Goal: Check status: Check status

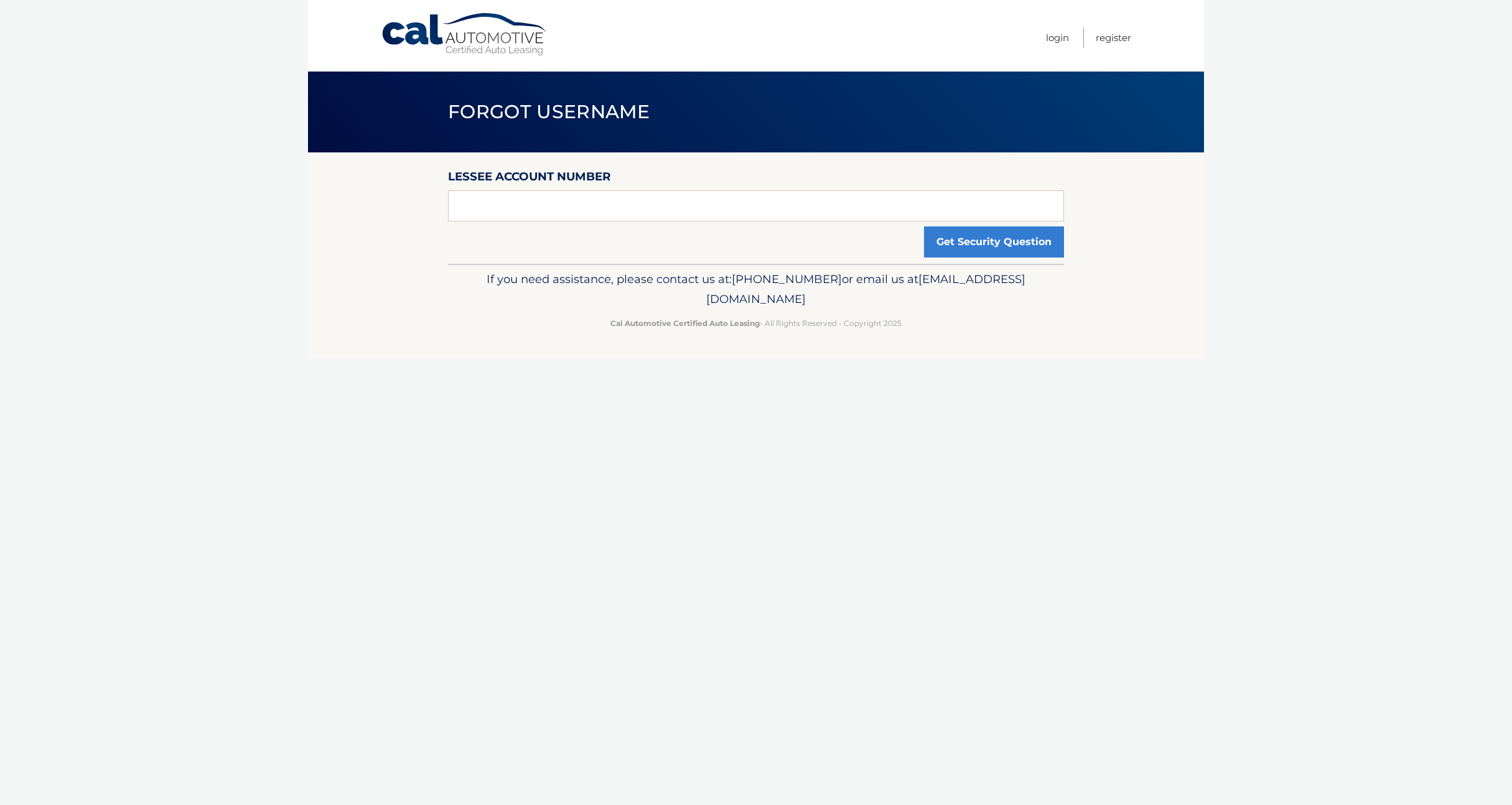
click at [789, 297] on span "[EMAIL_ADDRESS][DOMAIN_NAME]" at bounding box center [866, 289] width 319 height 34
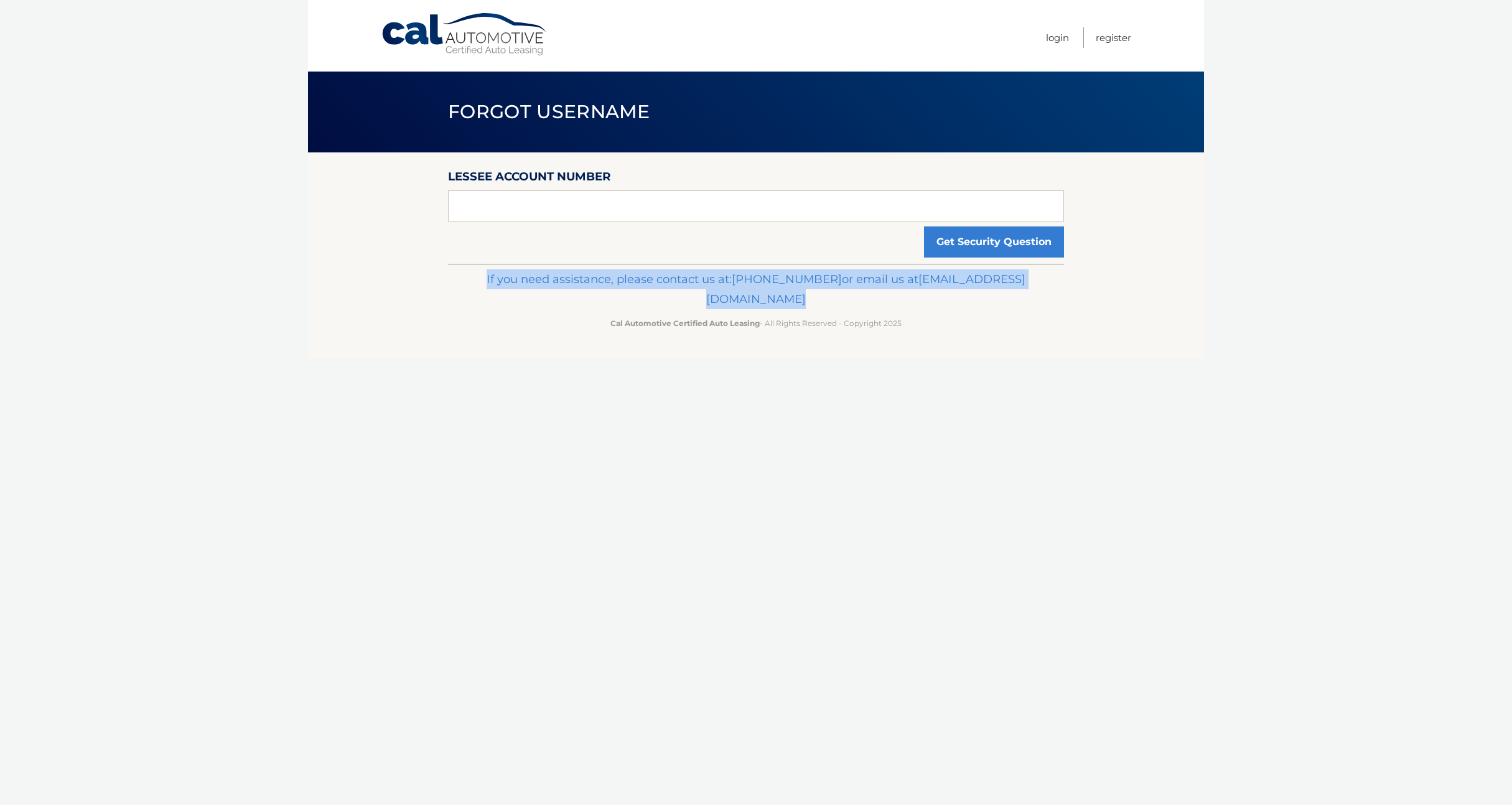
click at [789, 297] on span "[EMAIL_ADDRESS][DOMAIN_NAME]" at bounding box center [866, 289] width 319 height 34
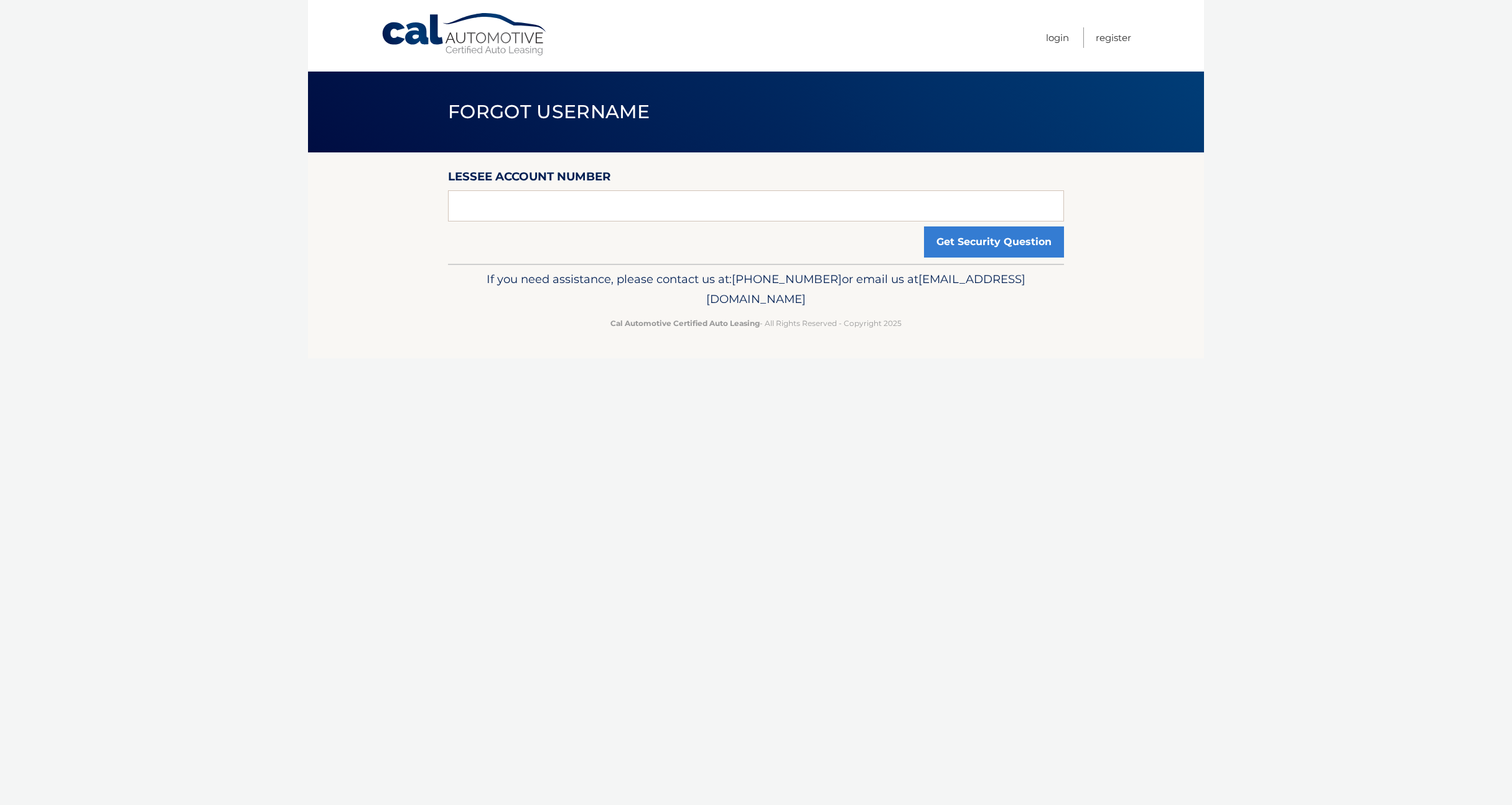
click at [866, 325] on p "Cal Automotive Certified Auto Leasing - All Rights Reserved - Copyright 2025" at bounding box center [756, 323] width 600 height 13
click at [1060, 40] on link "Login" at bounding box center [1057, 38] width 23 height 20
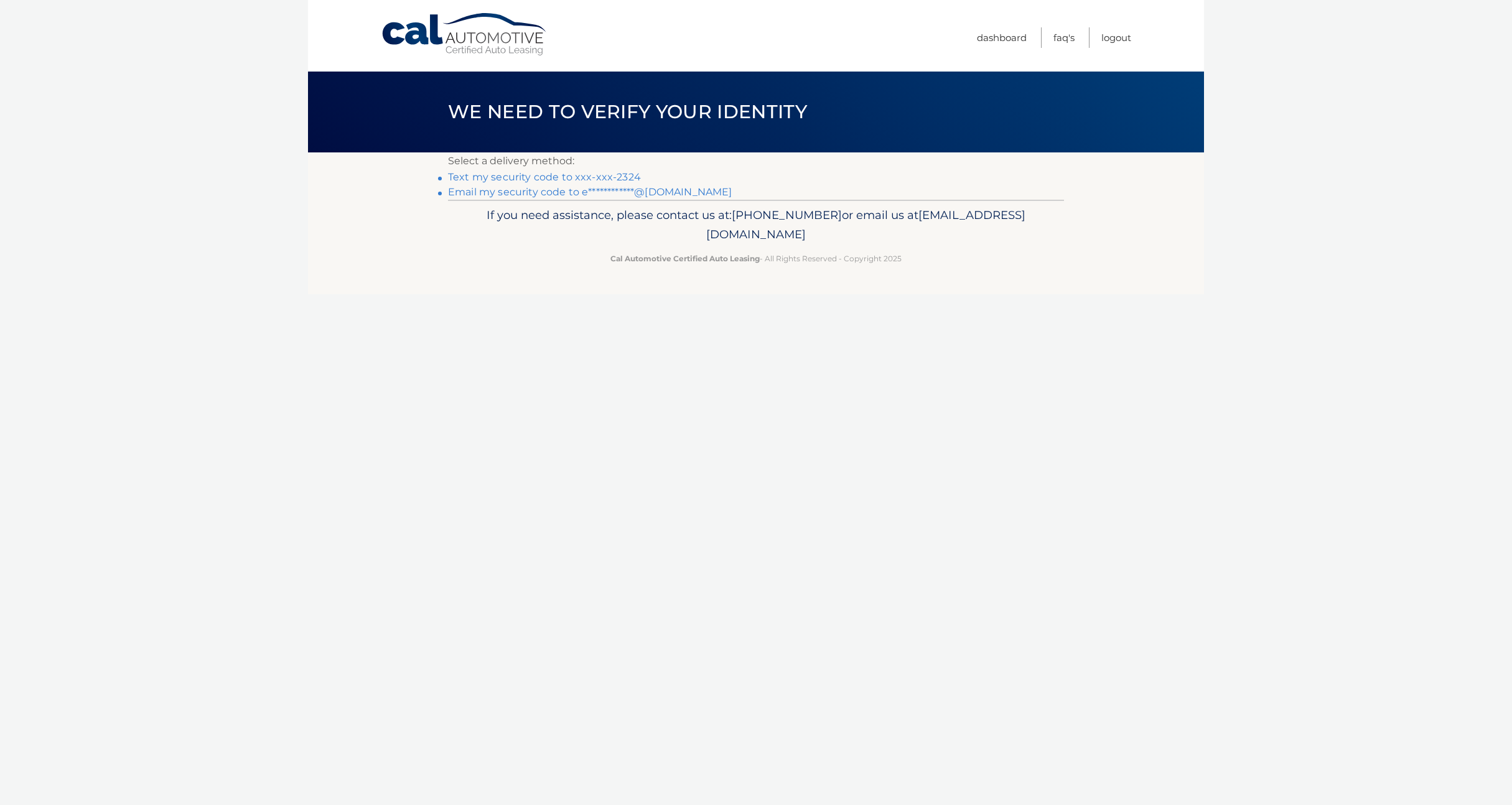
click at [539, 192] on link "**********" at bounding box center [590, 191] width 284 height 11
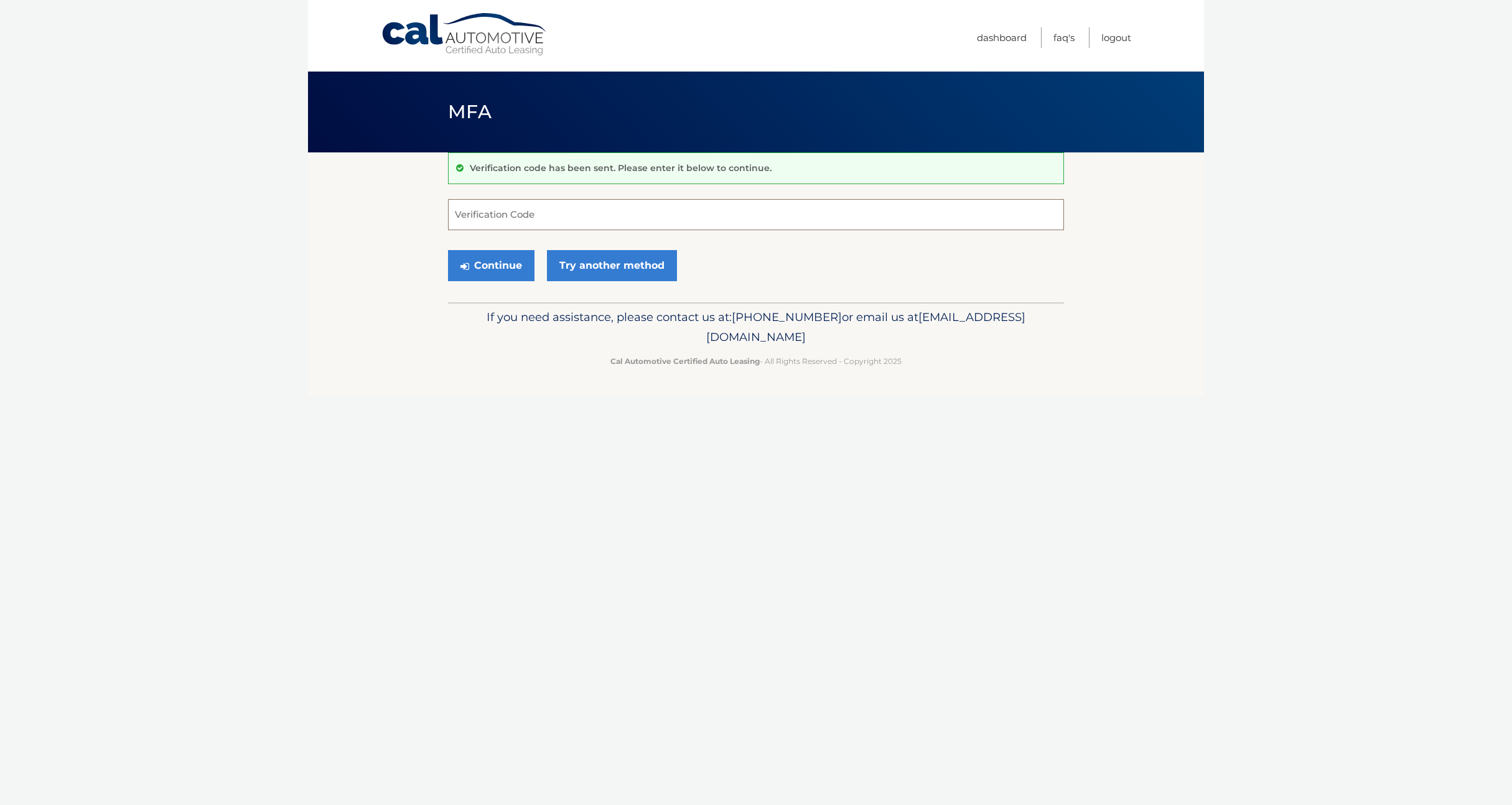
click at [544, 215] on input "Verification Code" at bounding box center [756, 215] width 616 height 31
type input "146818"
click at [448, 250] on button "Continue" at bounding box center [491, 266] width 87 height 31
drag, startPoint x: 778, startPoint y: 468, endPoint x: 770, endPoint y: 458, distance: 12.8
click at [778, 468] on div "Cal Automotive Menu Dashboard FAQ's Logout MFA" at bounding box center [756, 402] width 896 height 805
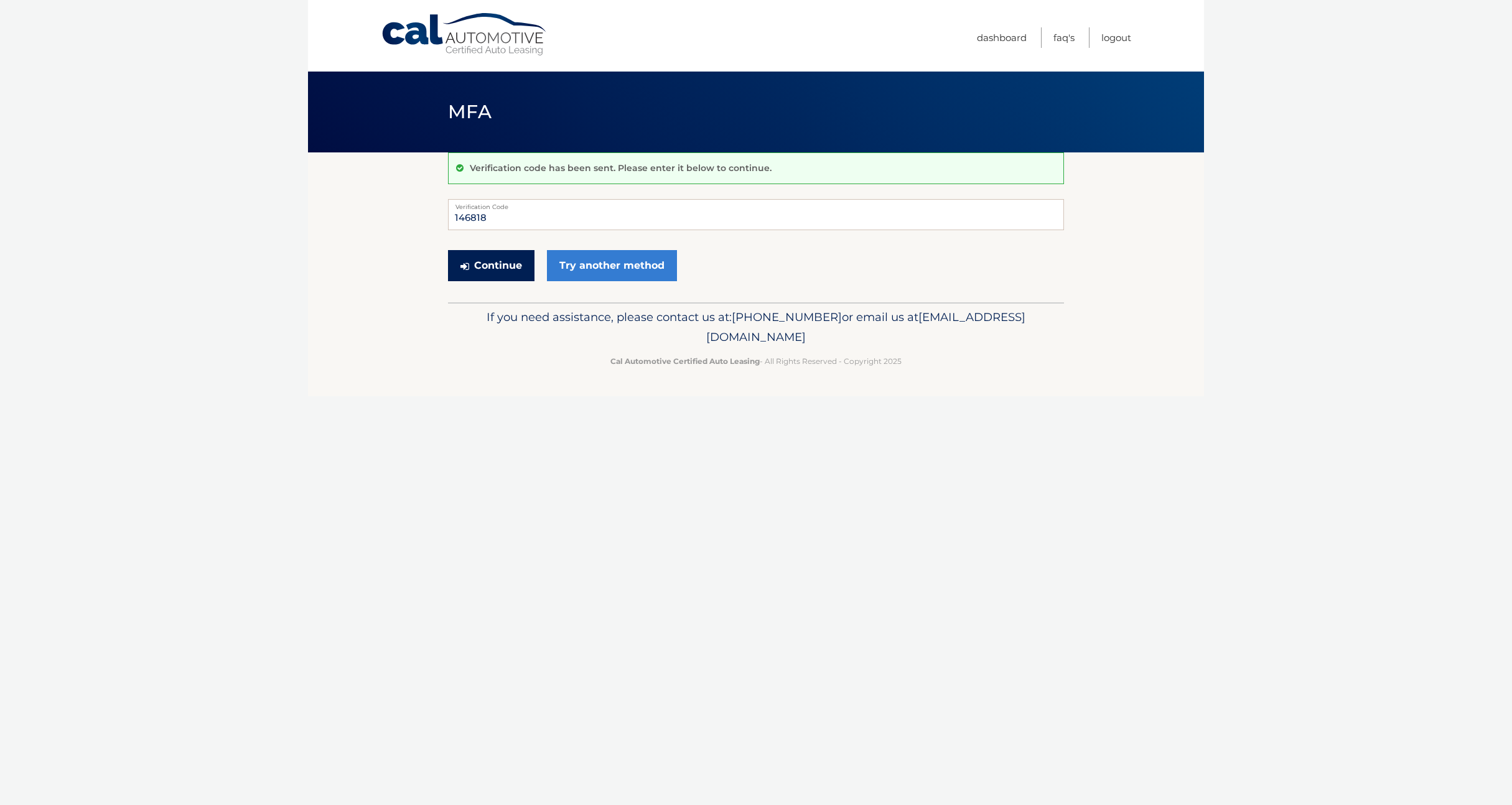
click at [499, 261] on button "Continue" at bounding box center [491, 266] width 87 height 31
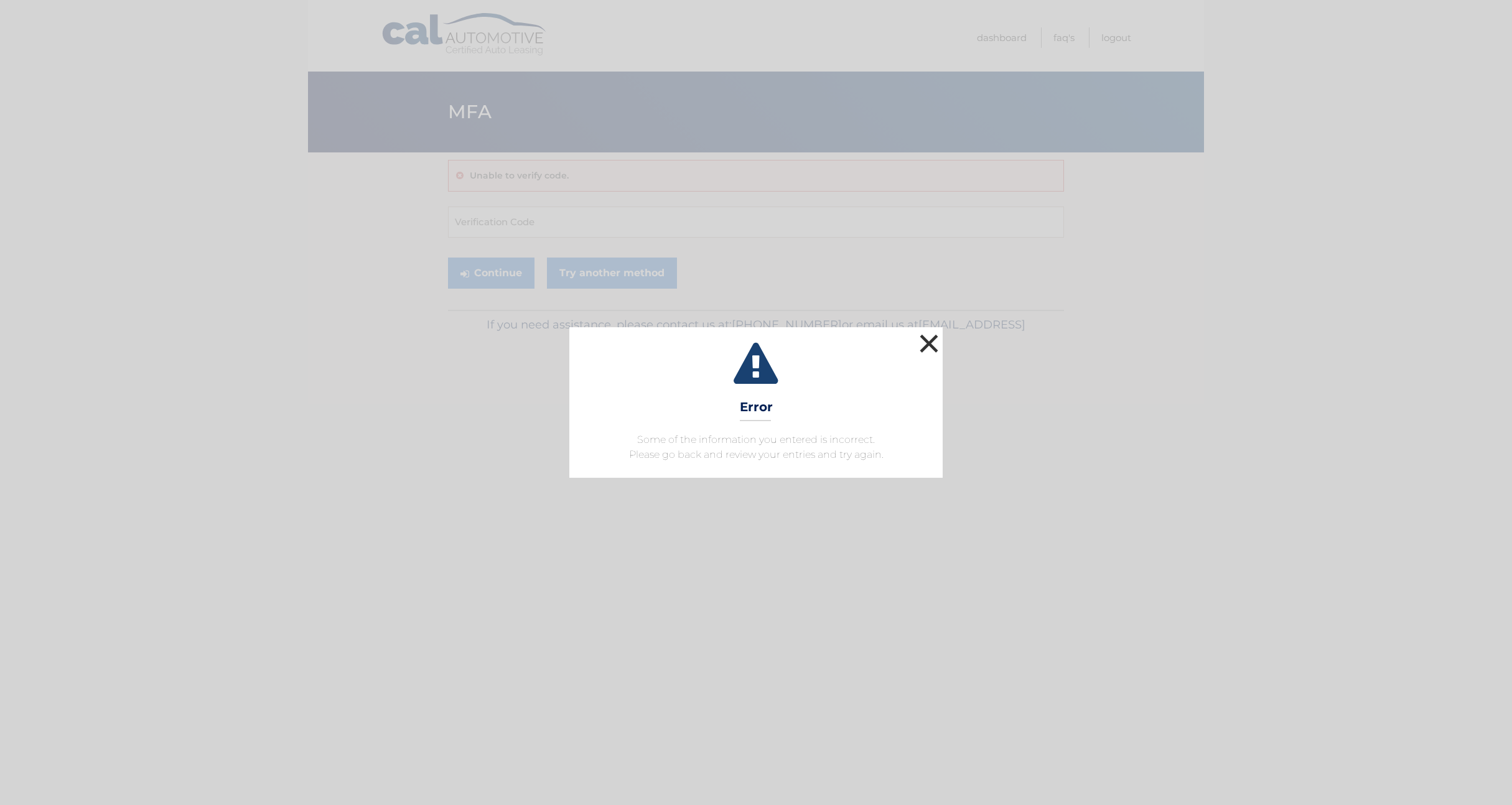
drag, startPoint x: 940, startPoint y: 346, endPoint x: 917, endPoint y: 337, distance: 24.7
click at [940, 345] on button "×" at bounding box center [929, 343] width 25 height 25
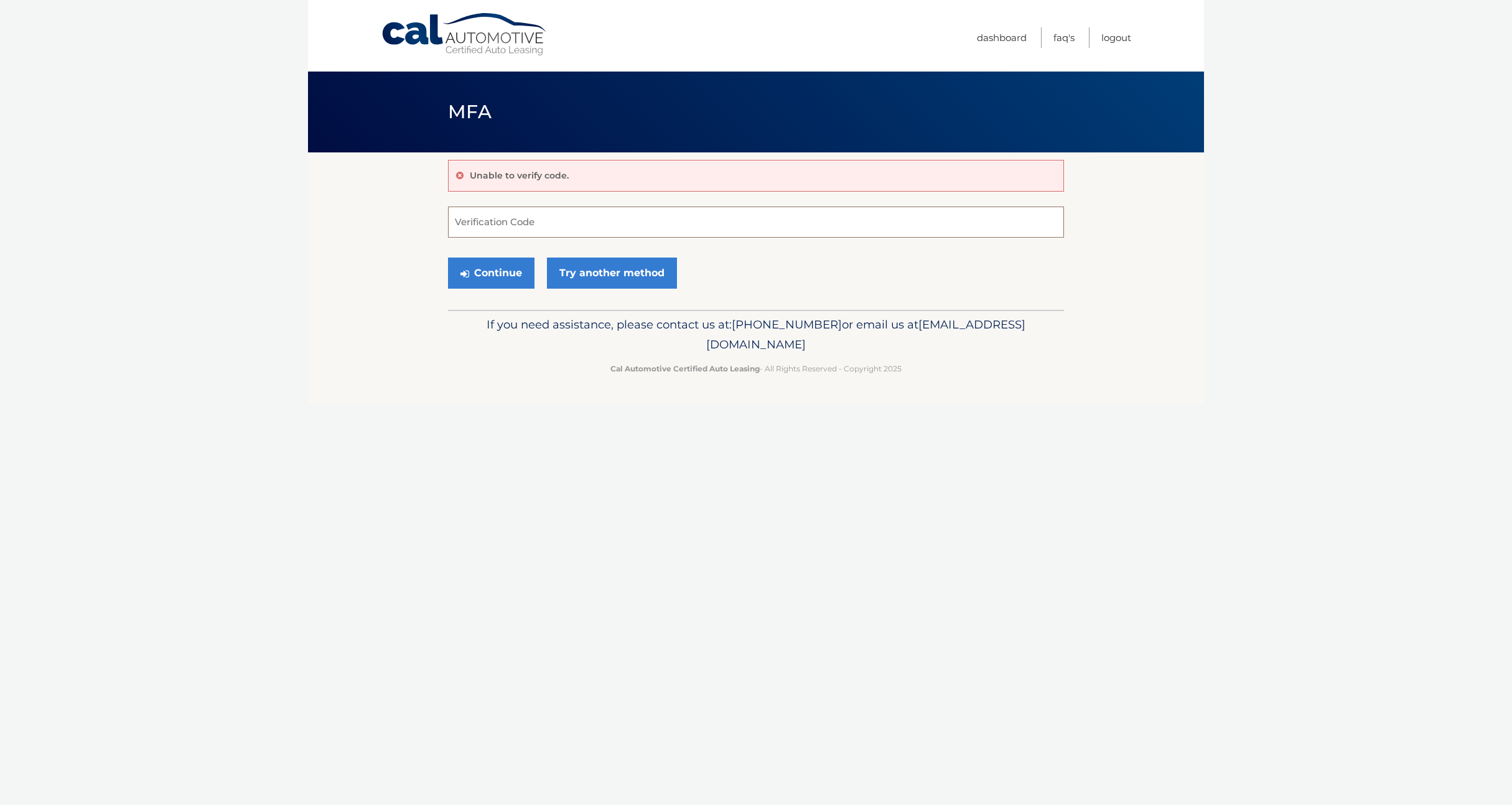
click at [485, 230] on input "Verification Code" at bounding box center [756, 222] width 616 height 31
type input "146818"
drag, startPoint x: 514, startPoint y: 439, endPoint x: 508, endPoint y: 376, distance: 63.3
click at [515, 437] on div "Cal Automotive Menu Dashboard FAQ's Logout MFA" at bounding box center [756, 402] width 896 height 805
click at [497, 276] on button "Continue" at bounding box center [491, 273] width 87 height 31
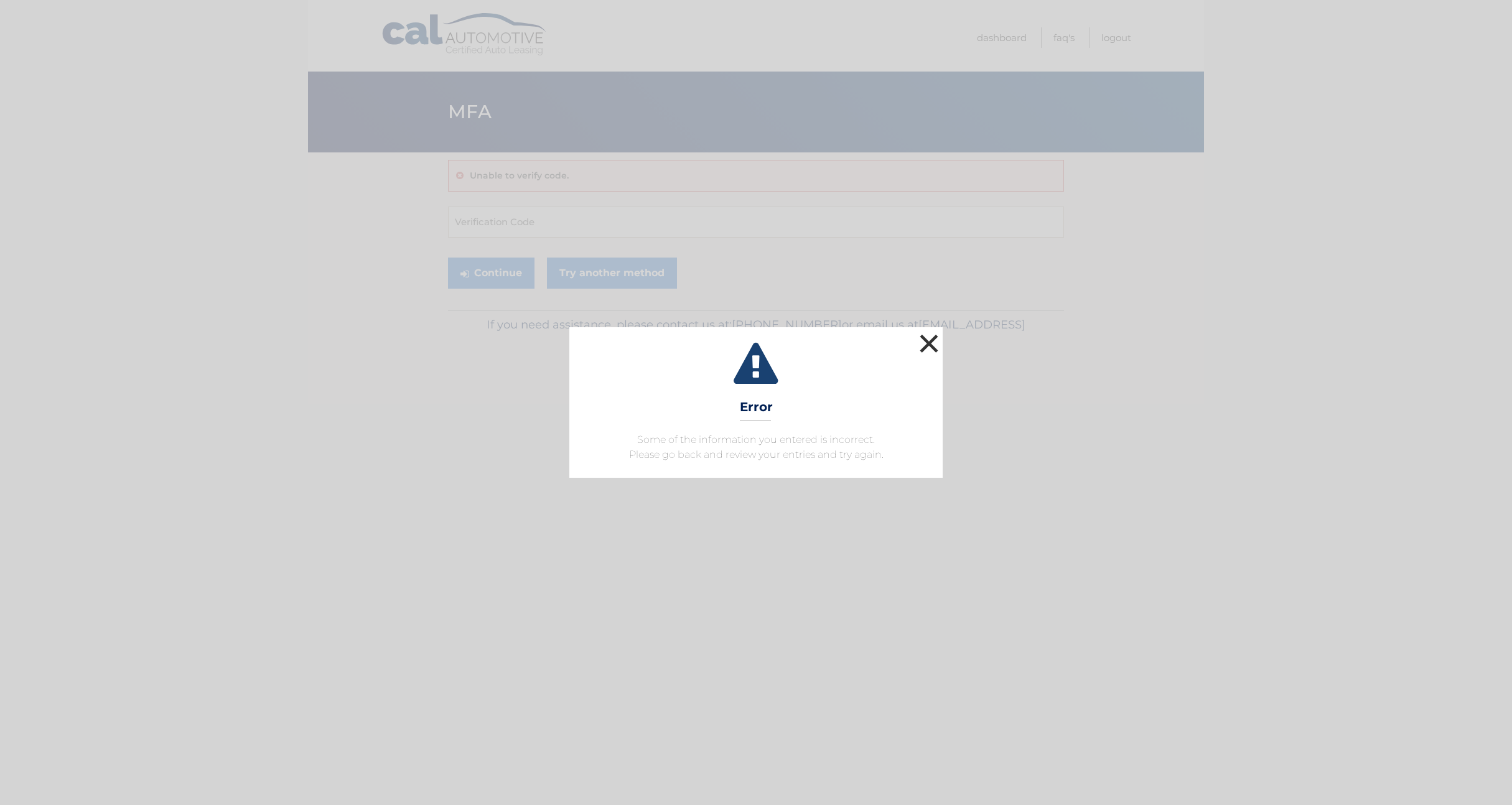
click at [933, 346] on button "×" at bounding box center [929, 343] width 25 height 25
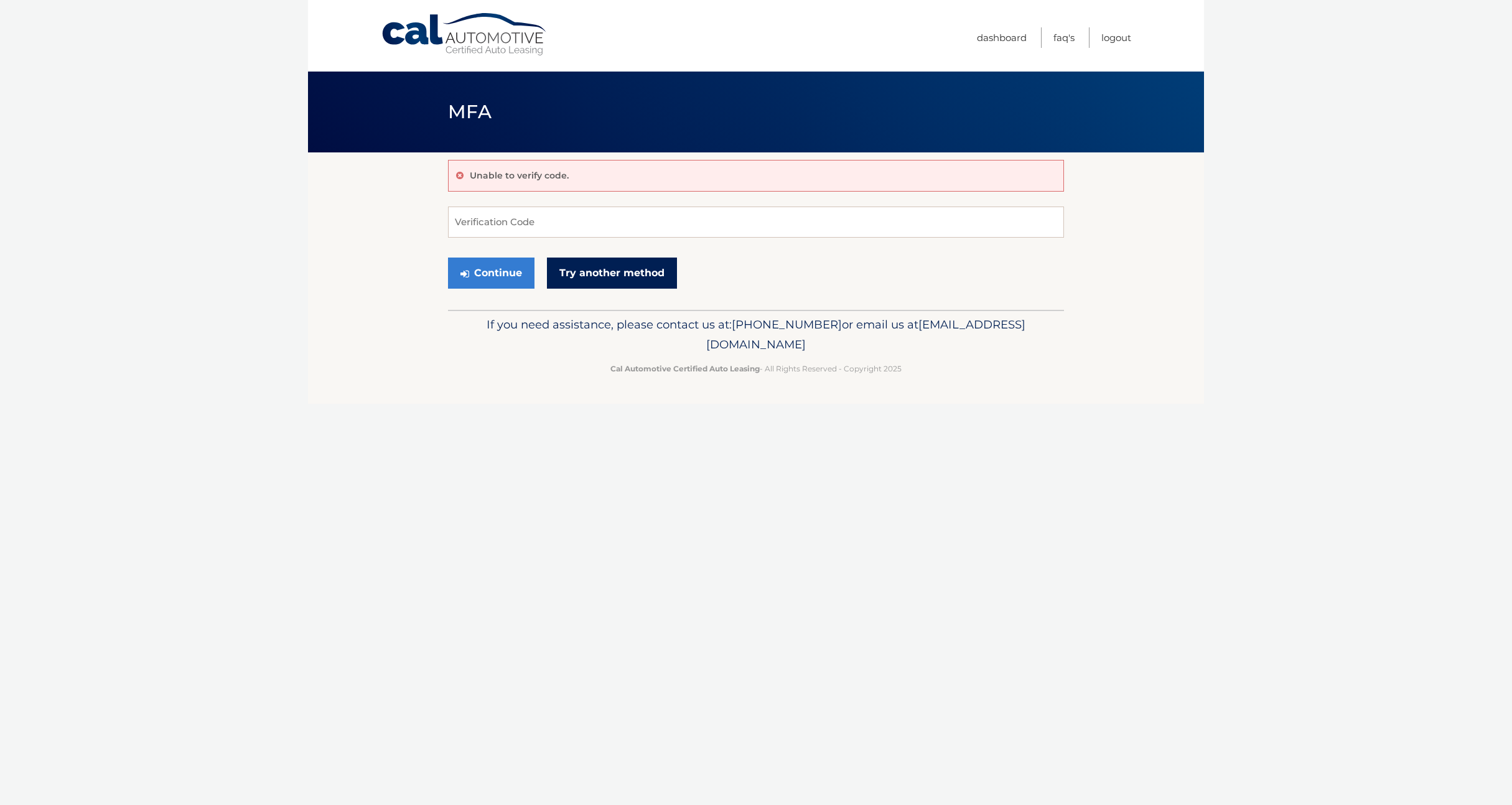
click at [616, 266] on link "Try another method" at bounding box center [612, 273] width 130 height 31
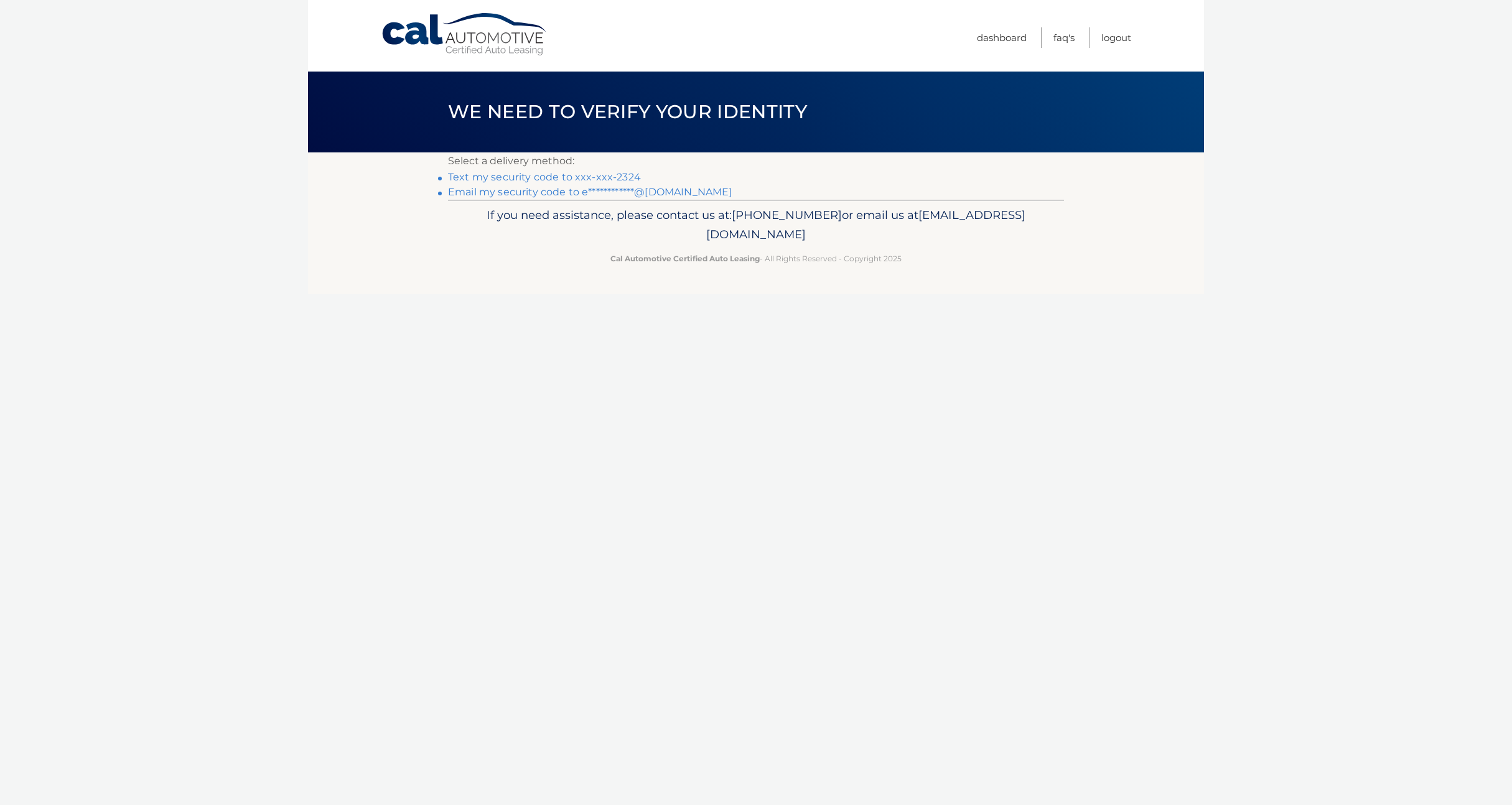
click at [545, 188] on link "**********" at bounding box center [590, 191] width 284 height 11
click at [506, 193] on link "**********" at bounding box center [590, 191] width 284 height 11
click at [434, 415] on div "Cal Automotive Menu Dashboard FAQ's Logout ×" at bounding box center [756, 402] width 896 height 805
click at [647, 388] on div "Cal Automotive Menu Dashboard FAQ's Logout ×" at bounding box center [756, 402] width 896 height 805
click at [1115, 36] on link "Logout" at bounding box center [1116, 38] width 30 height 20
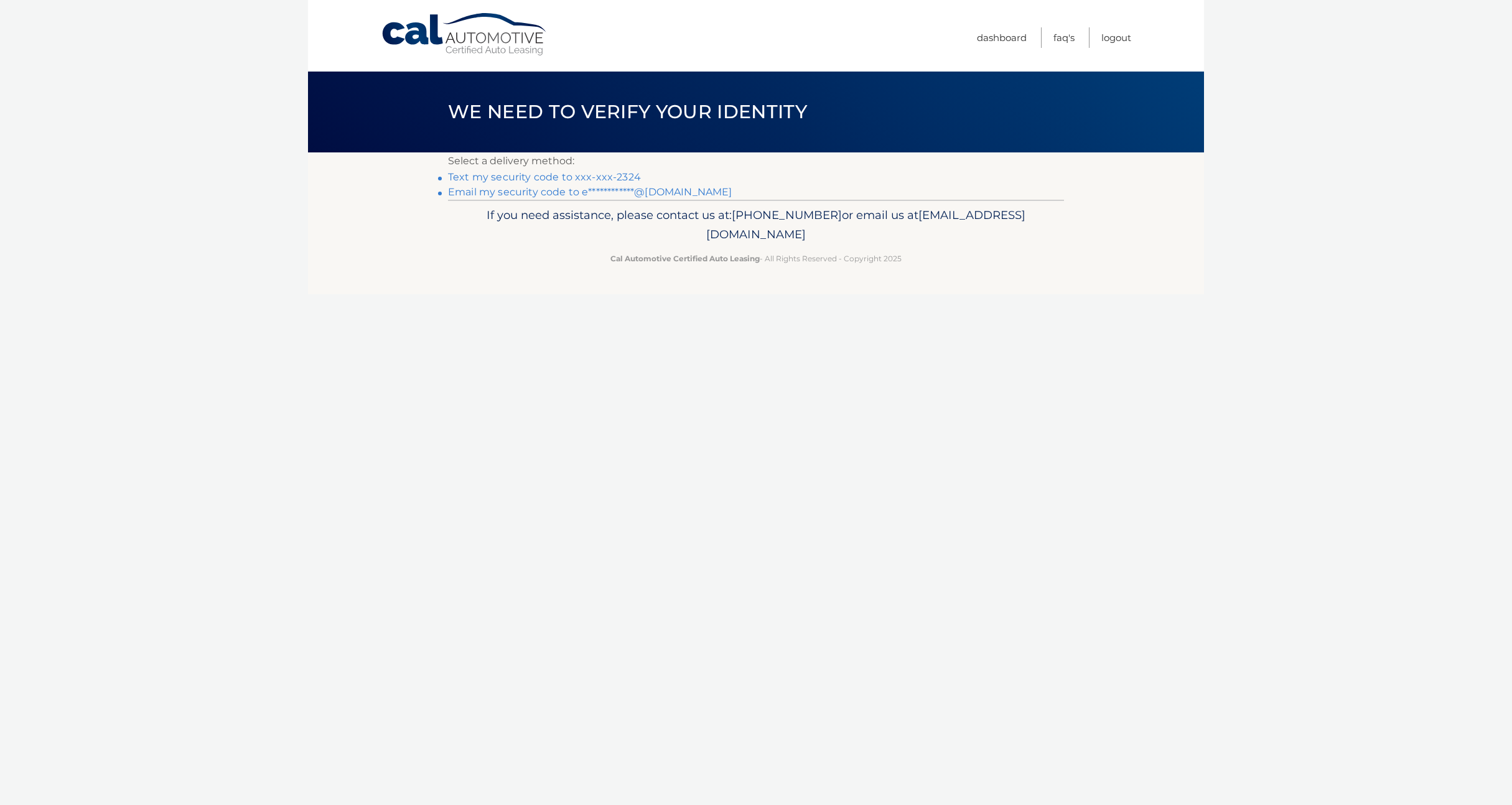
click at [539, 195] on link "**********" at bounding box center [590, 191] width 284 height 11
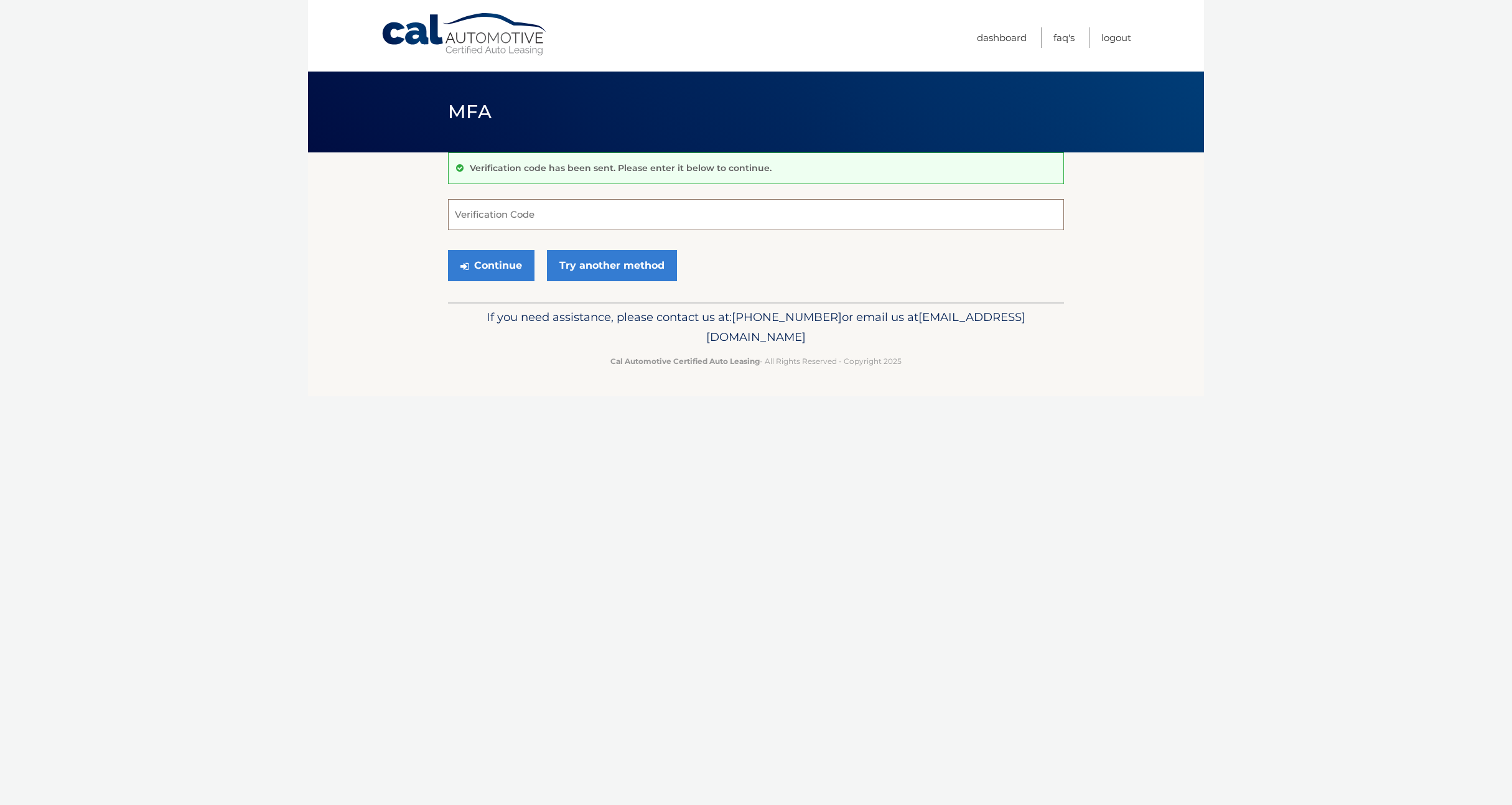
click at [537, 216] on input "Verification Code" at bounding box center [756, 215] width 616 height 31
type input "591753"
click at [566, 515] on div "Cal Automotive Menu Dashboard FAQ's Logout MFA" at bounding box center [756, 402] width 896 height 805
click at [487, 264] on button "Continue" at bounding box center [491, 266] width 87 height 31
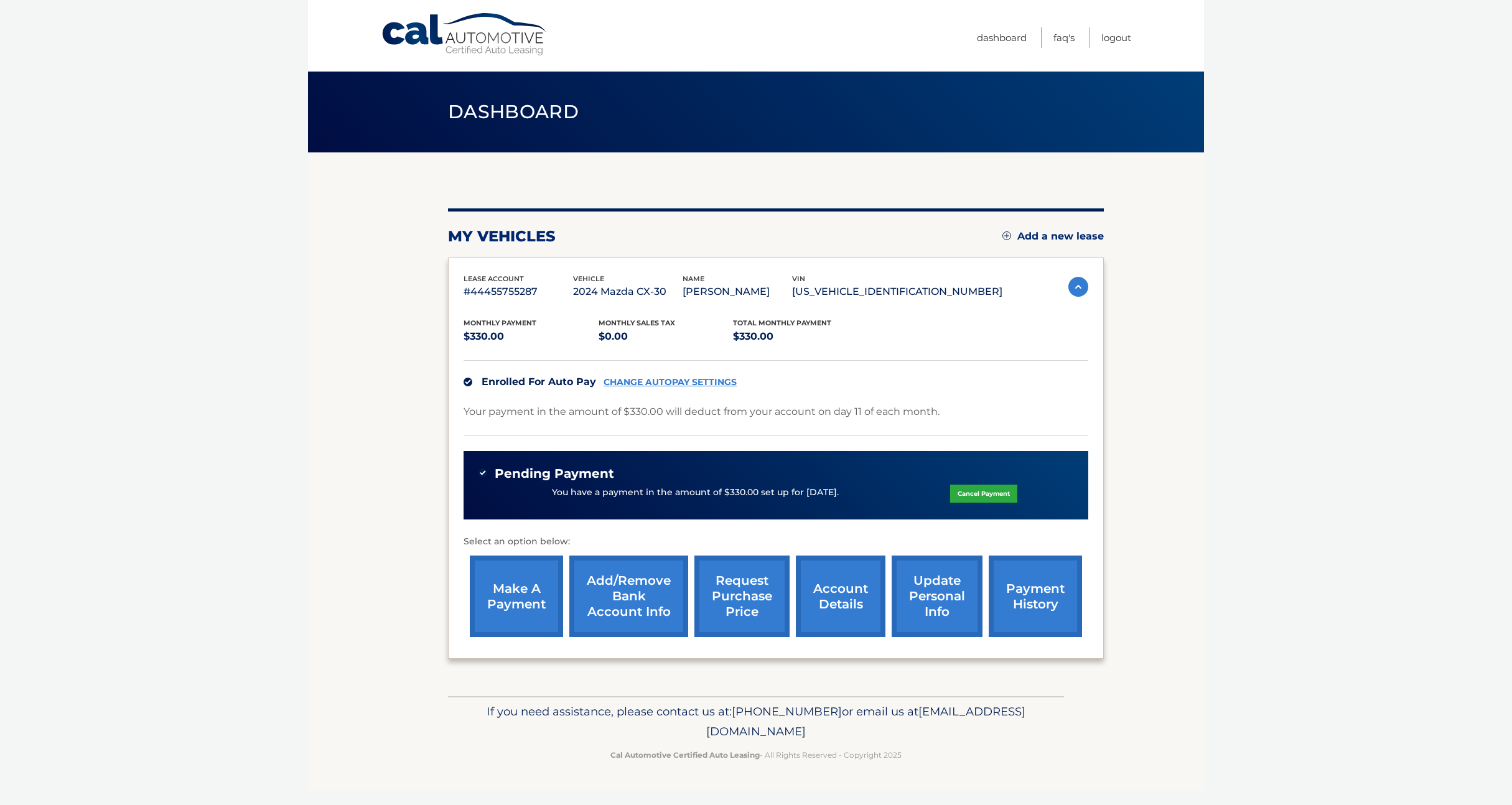
click at [1027, 604] on link "payment history" at bounding box center [1035, 596] width 93 height 82
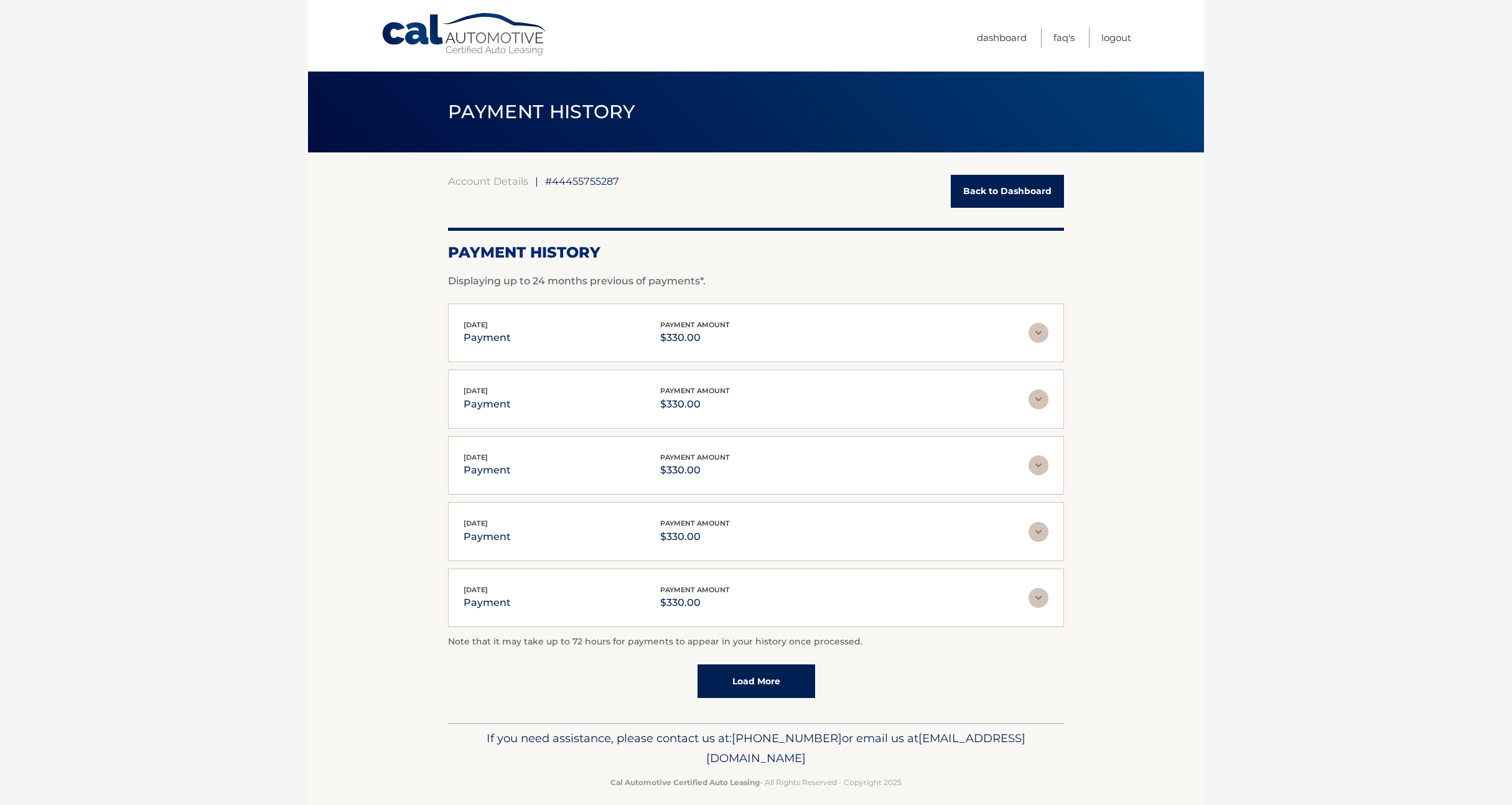
scroll to position [12, 0]
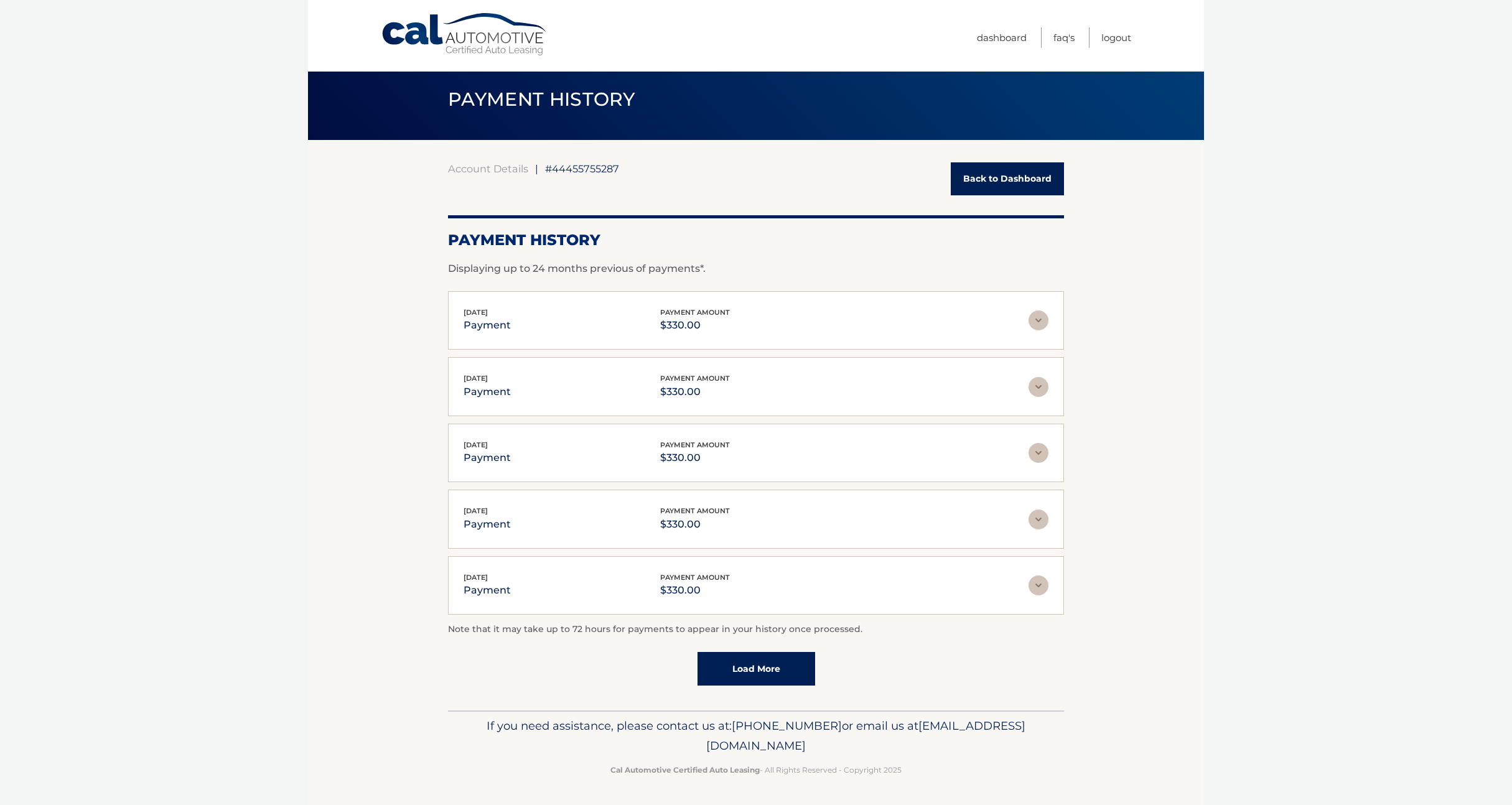
drag, startPoint x: 1040, startPoint y: 320, endPoint x: 1046, endPoint y: 325, distance: 7.8
click at [1040, 320] on img at bounding box center [1038, 320] width 20 height 20
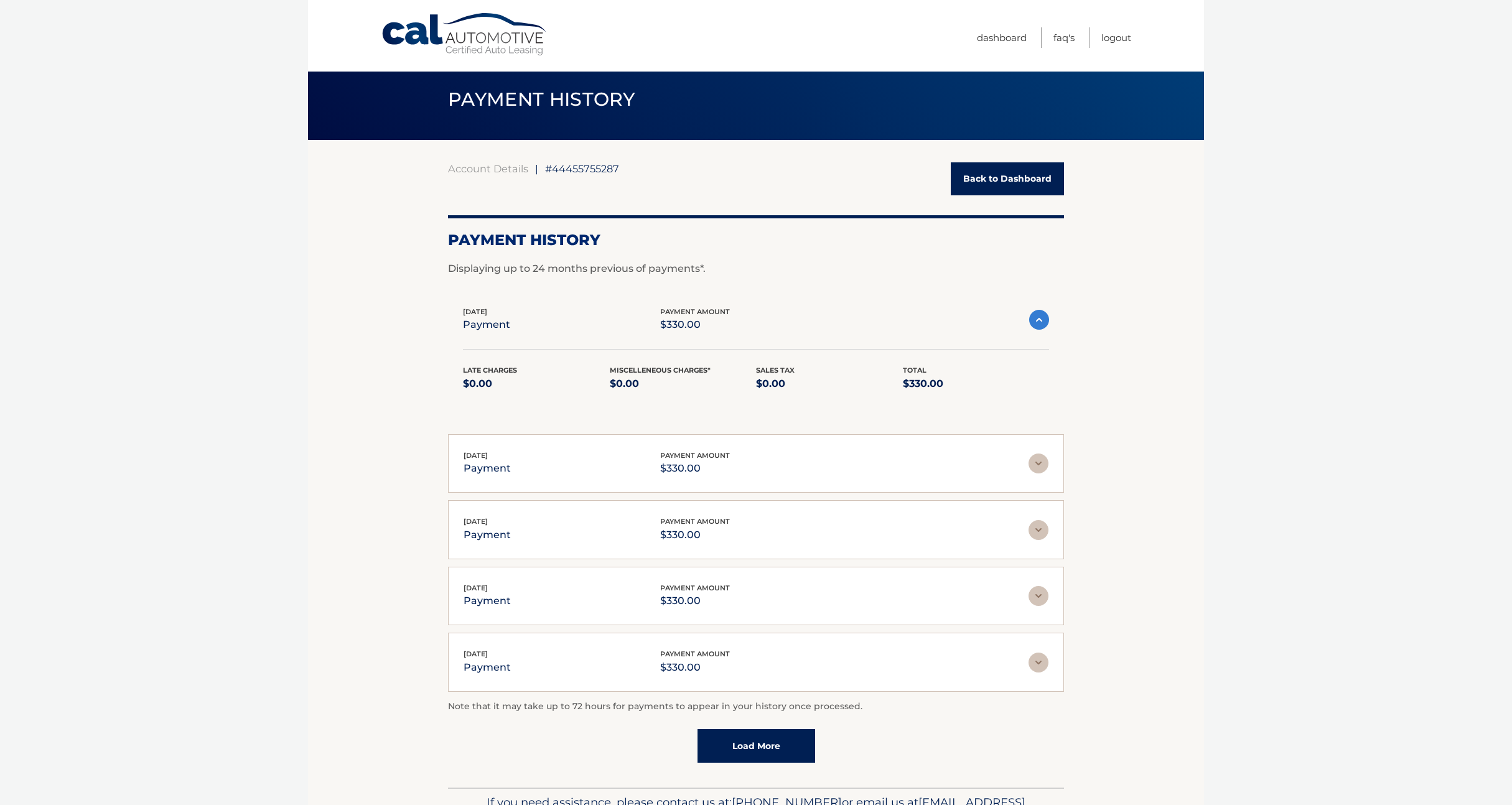
click at [1041, 464] on img at bounding box center [1038, 463] width 20 height 20
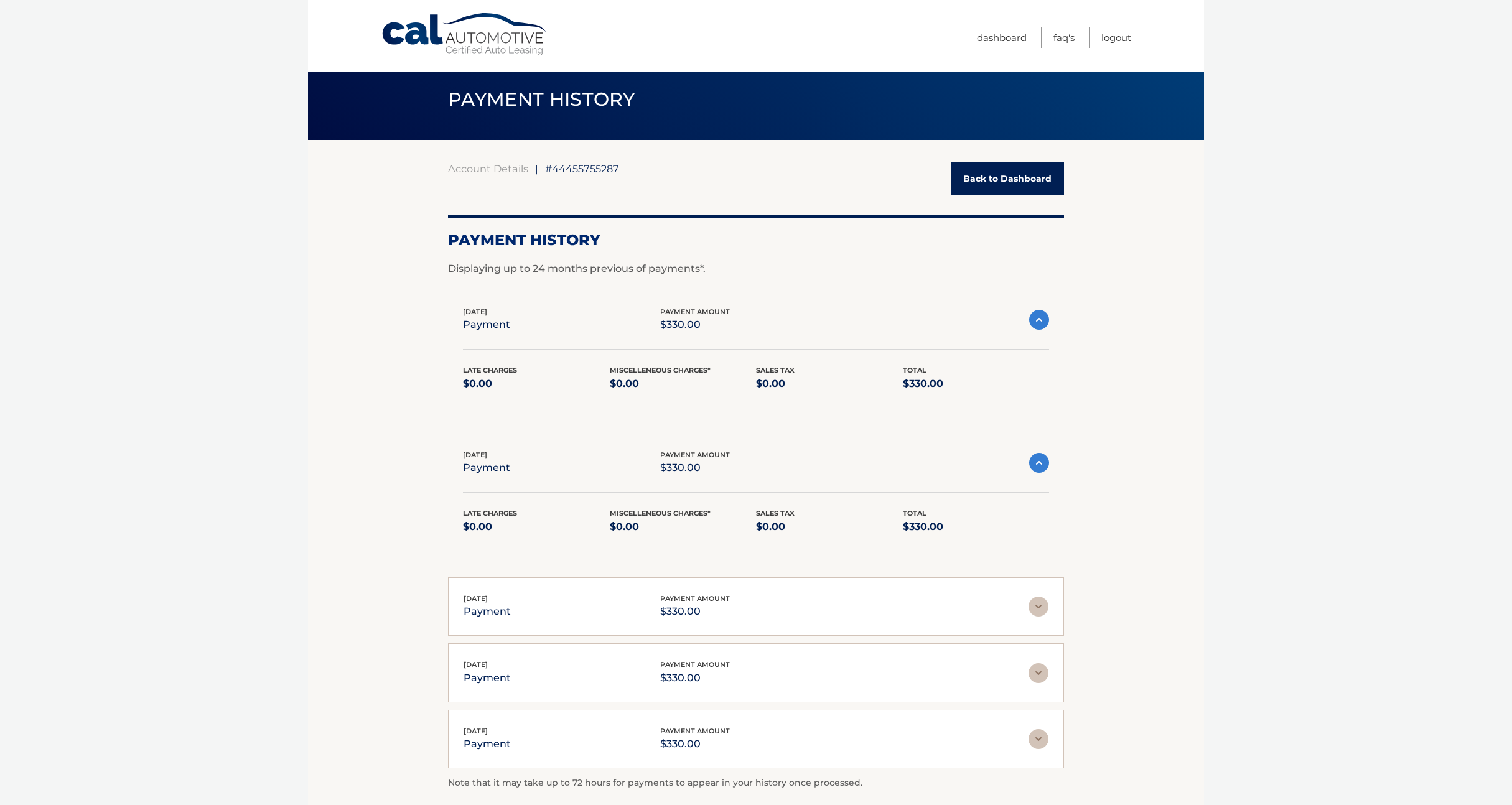
click at [1040, 612] on img at bounding box center [1038, 606] width 20 height 20
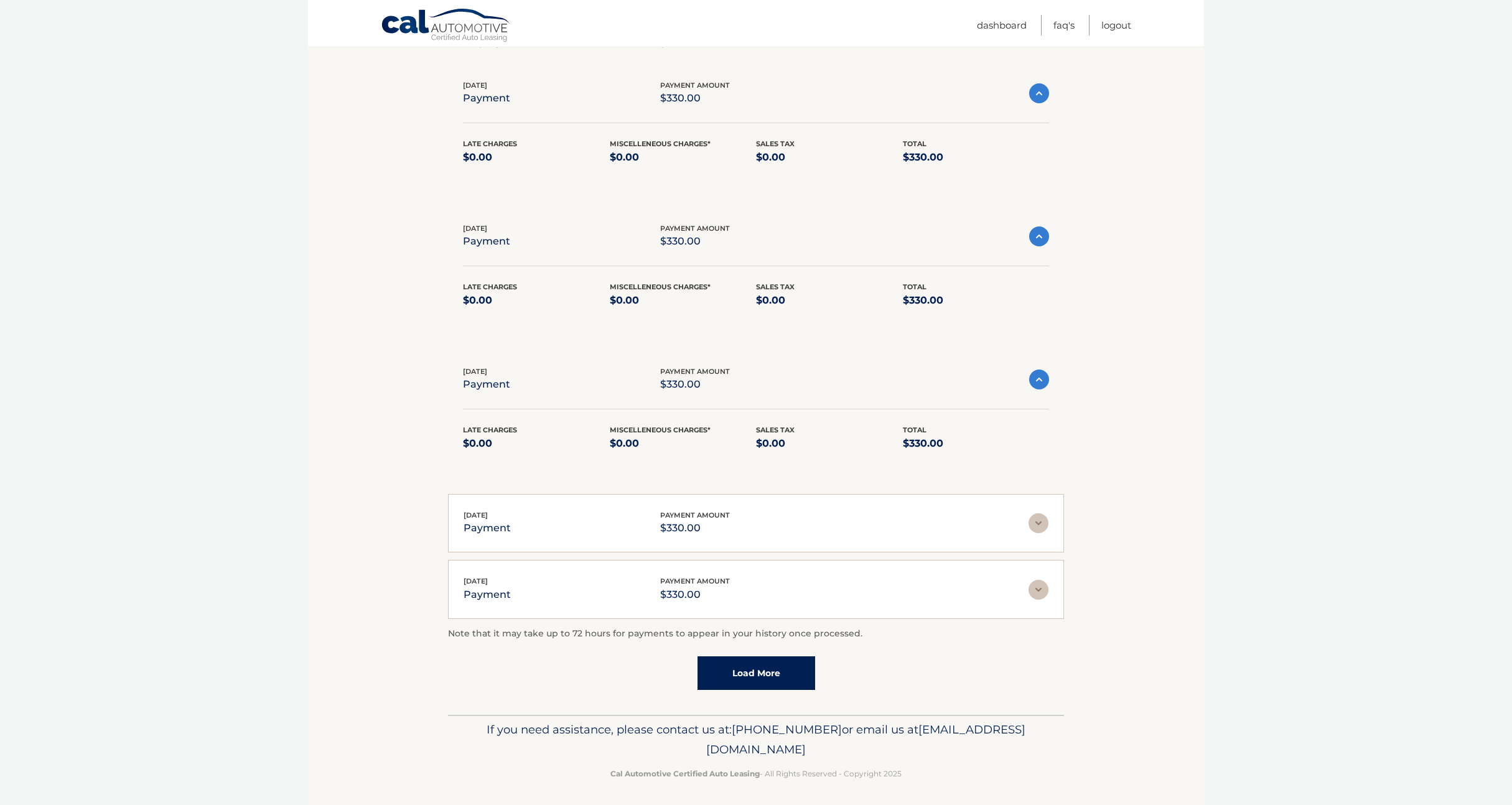
scroll to position [243, 0]
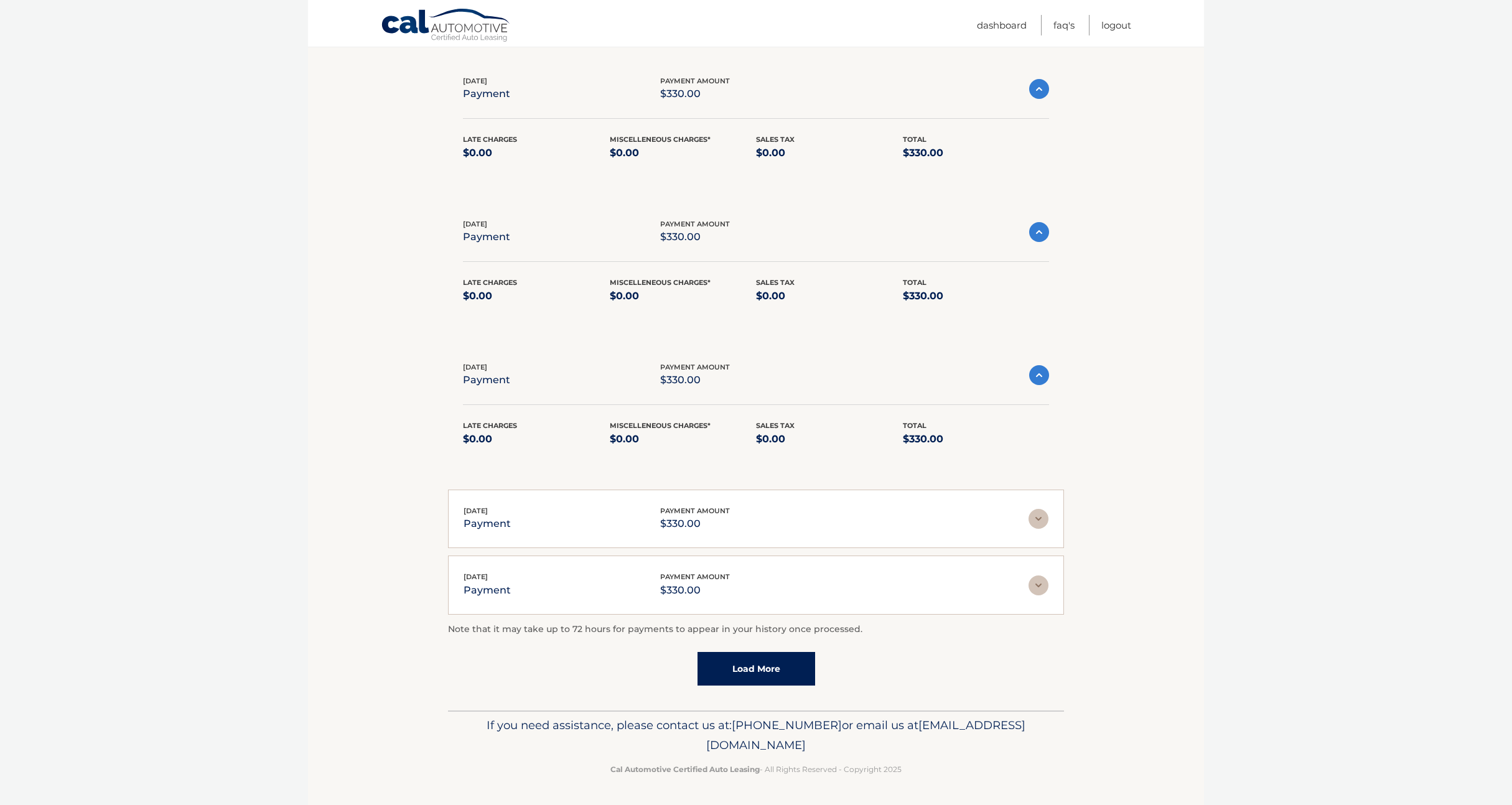
drag, startPoint x: 1044, startPoint y: 521, endPoint x: 1044, endPoint y: 576, distance: 55.0
click at [1043, 521] on img at bounding box center [1038, 518] width 20 height 20
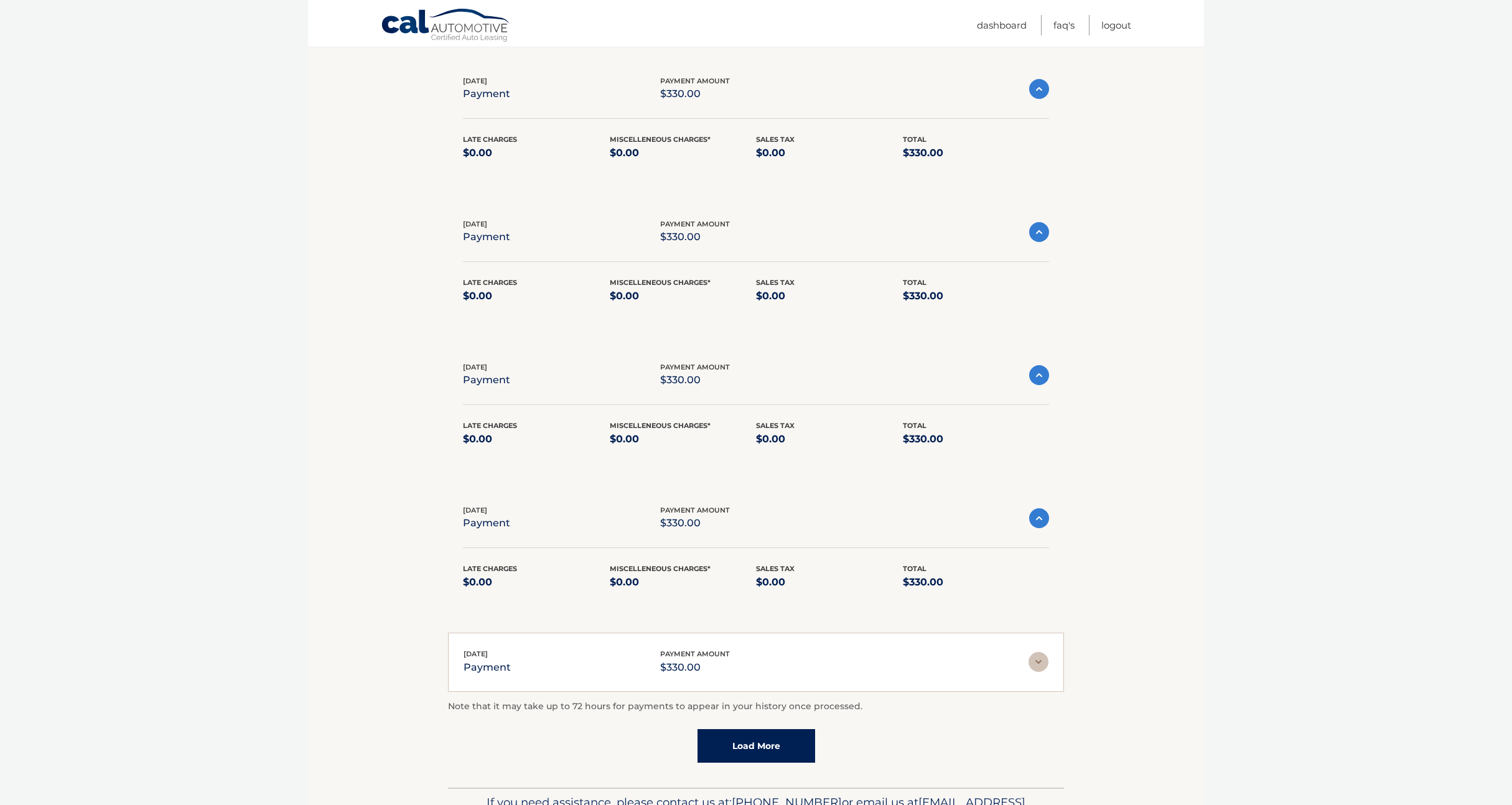
drag, startPoint x: 1044, startPoint y: 661, endPoint x: 1094, endPoint y: 658, distance: 50.1
click at [1045, 661] on img at bounding box center [1038, 662] width 20 height 20
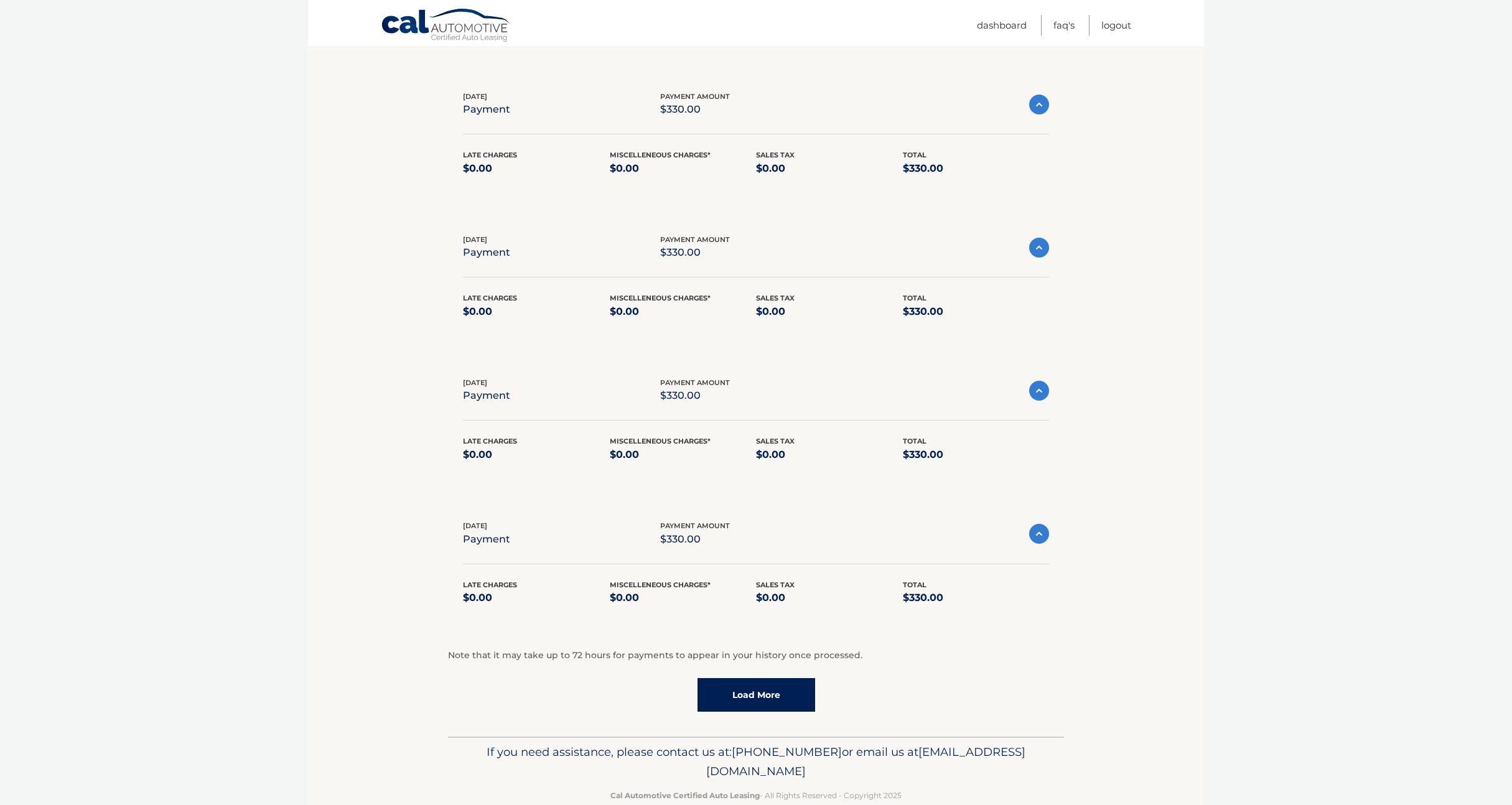
scroll to position [397, 0]
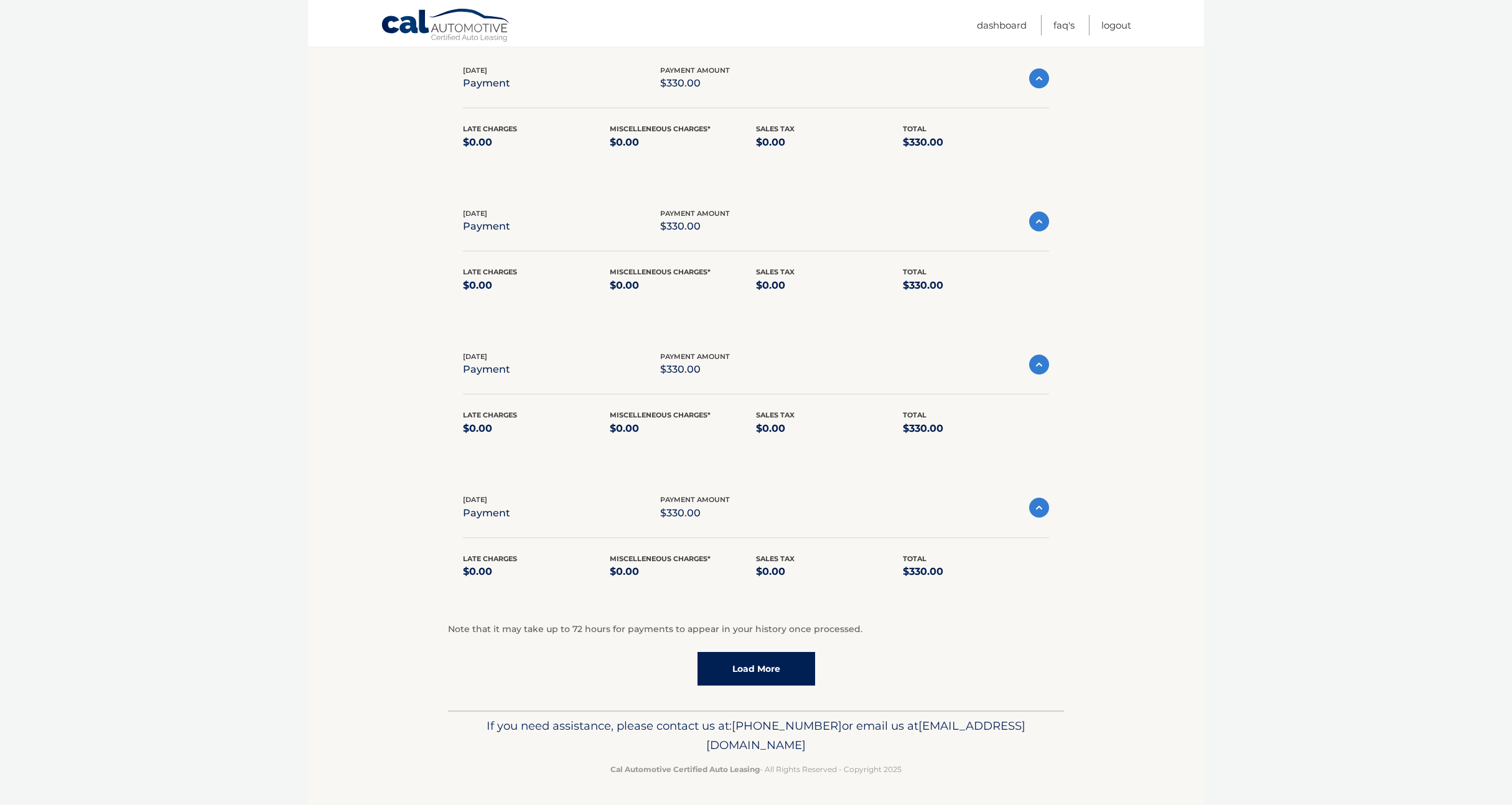
click at [806, 673] on link "Load More" at bounding box center [756, 669] width 118 height 34
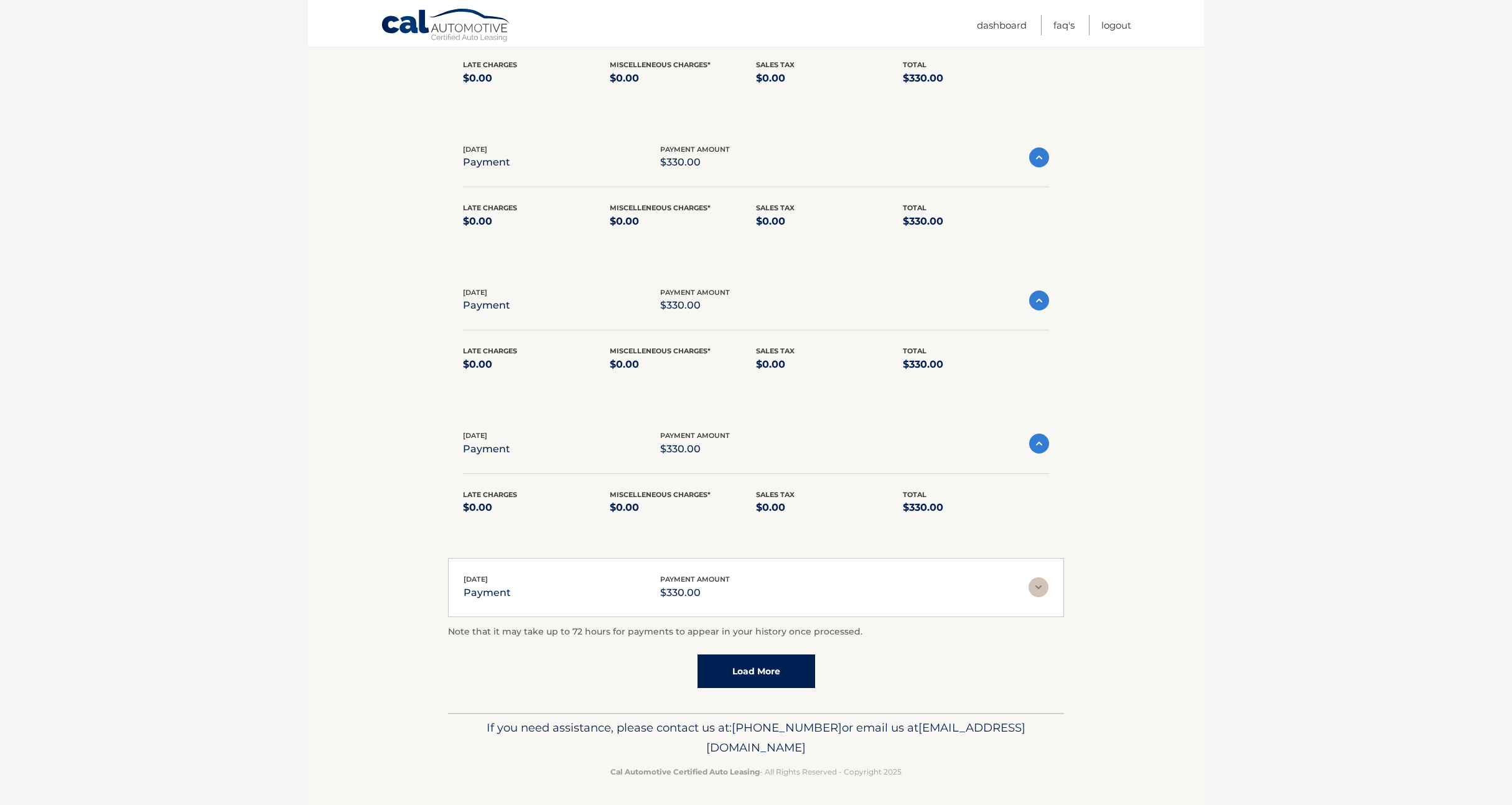
scroll to position [463, 0]
click at [1038, 585] on img at bounding box center [1038, 585] width 20 height 20
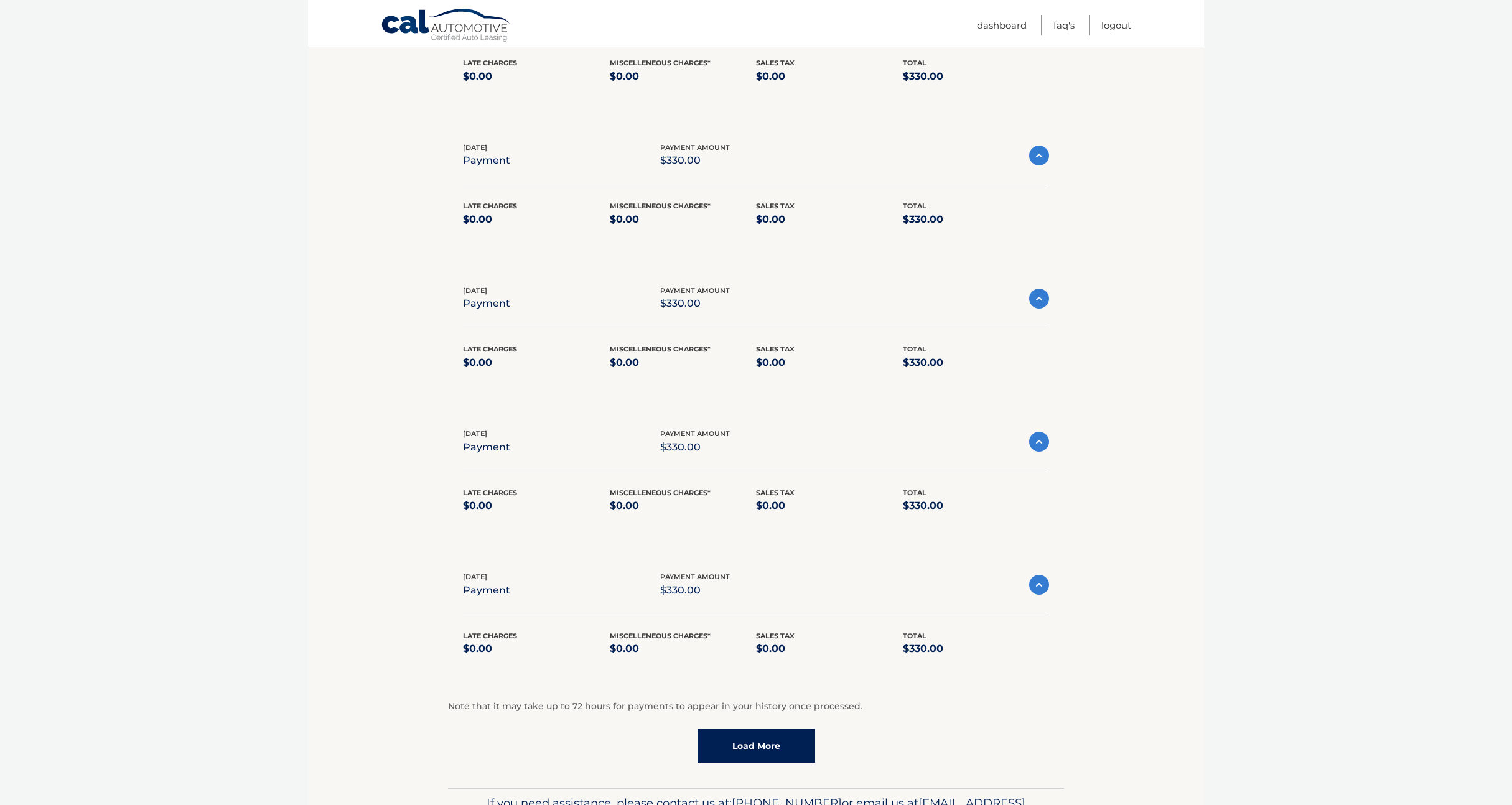
scroll to position [540, 0]
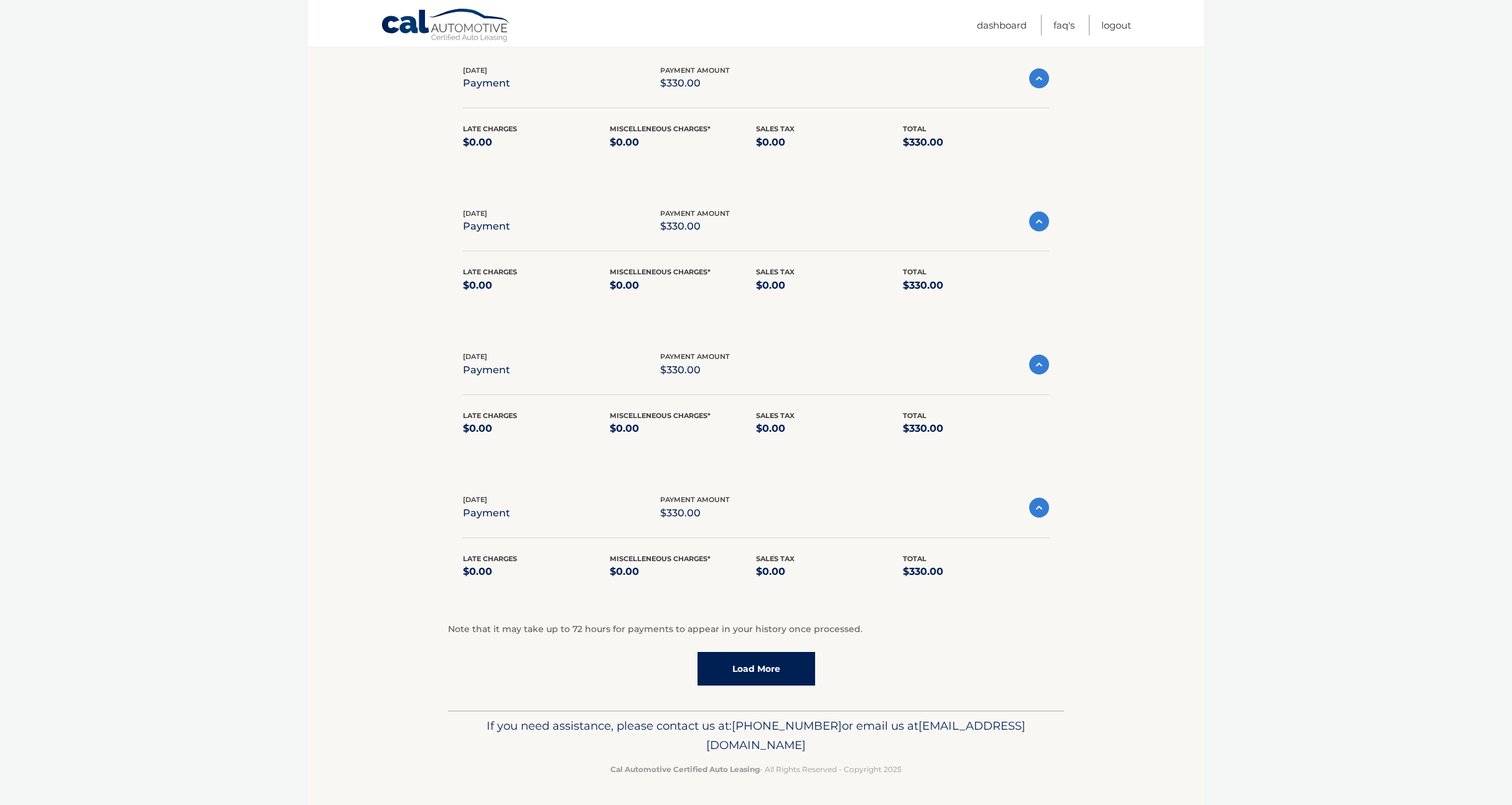
click at [798, 673] on link "Load More" at bounding box center [756, 669] width 118 height 34
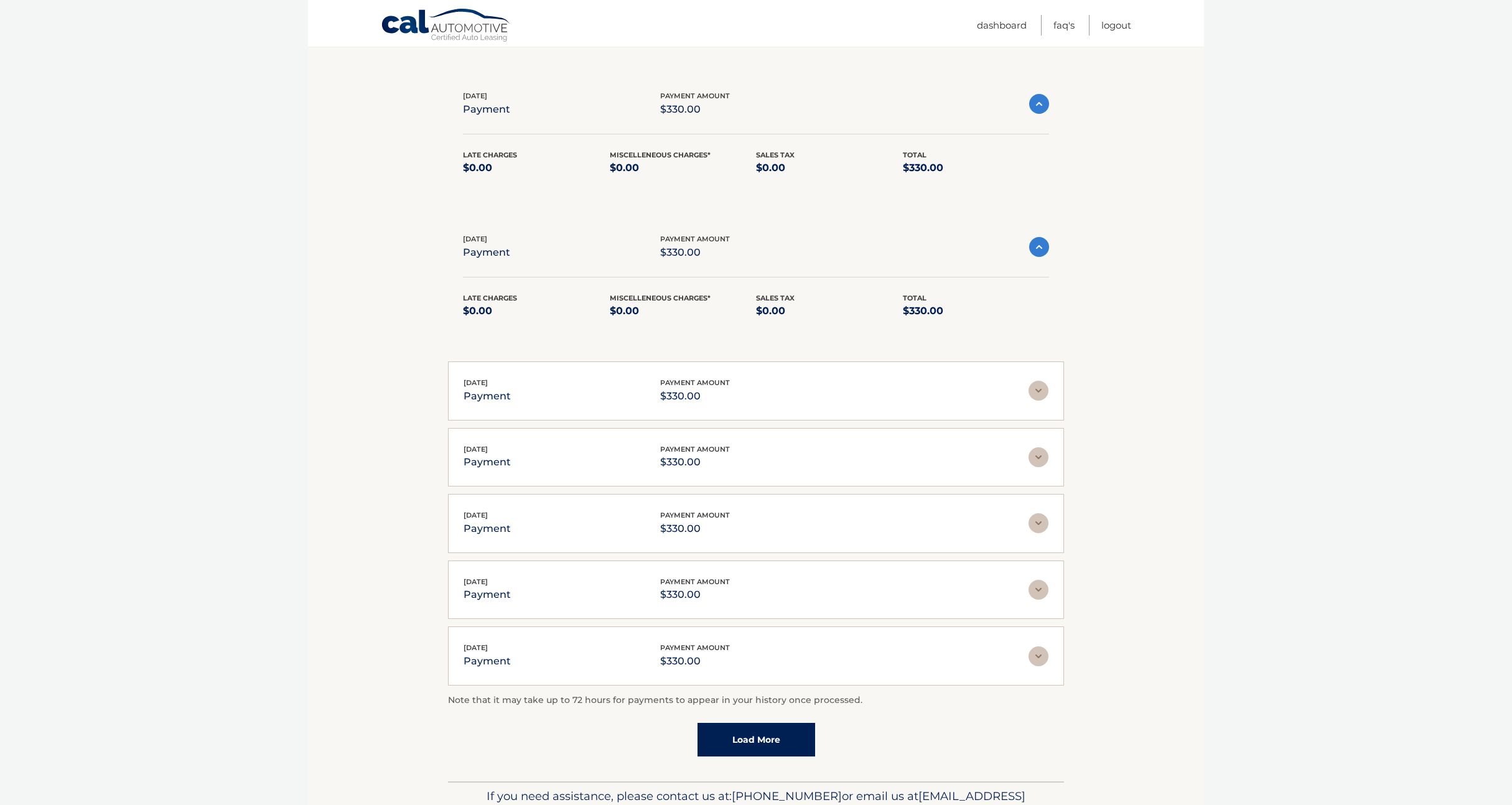
scroll to position [871, 0]
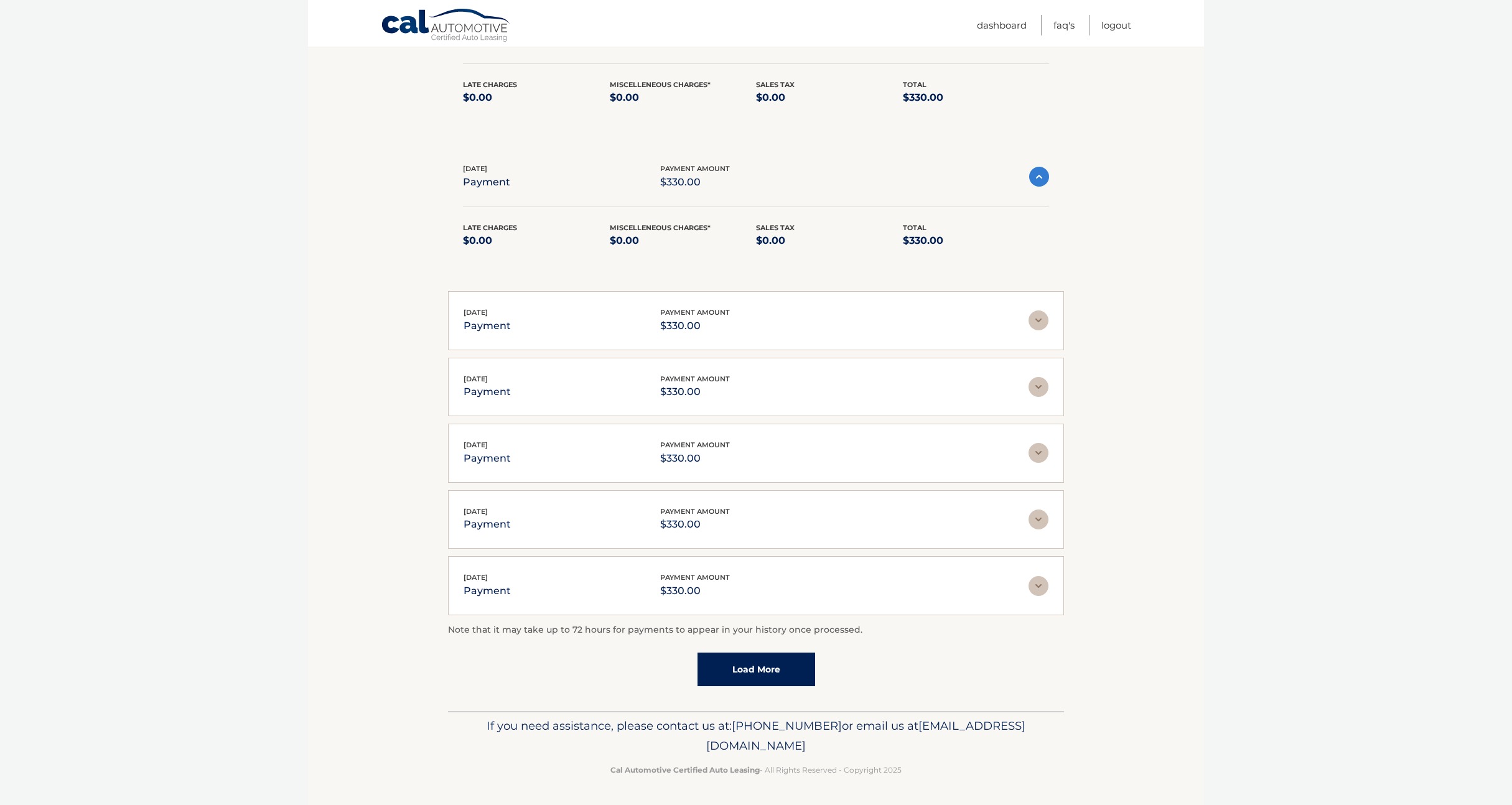
click at [789, 662] on link "Load More" at bounding box center [756, 670] width 118 height 34
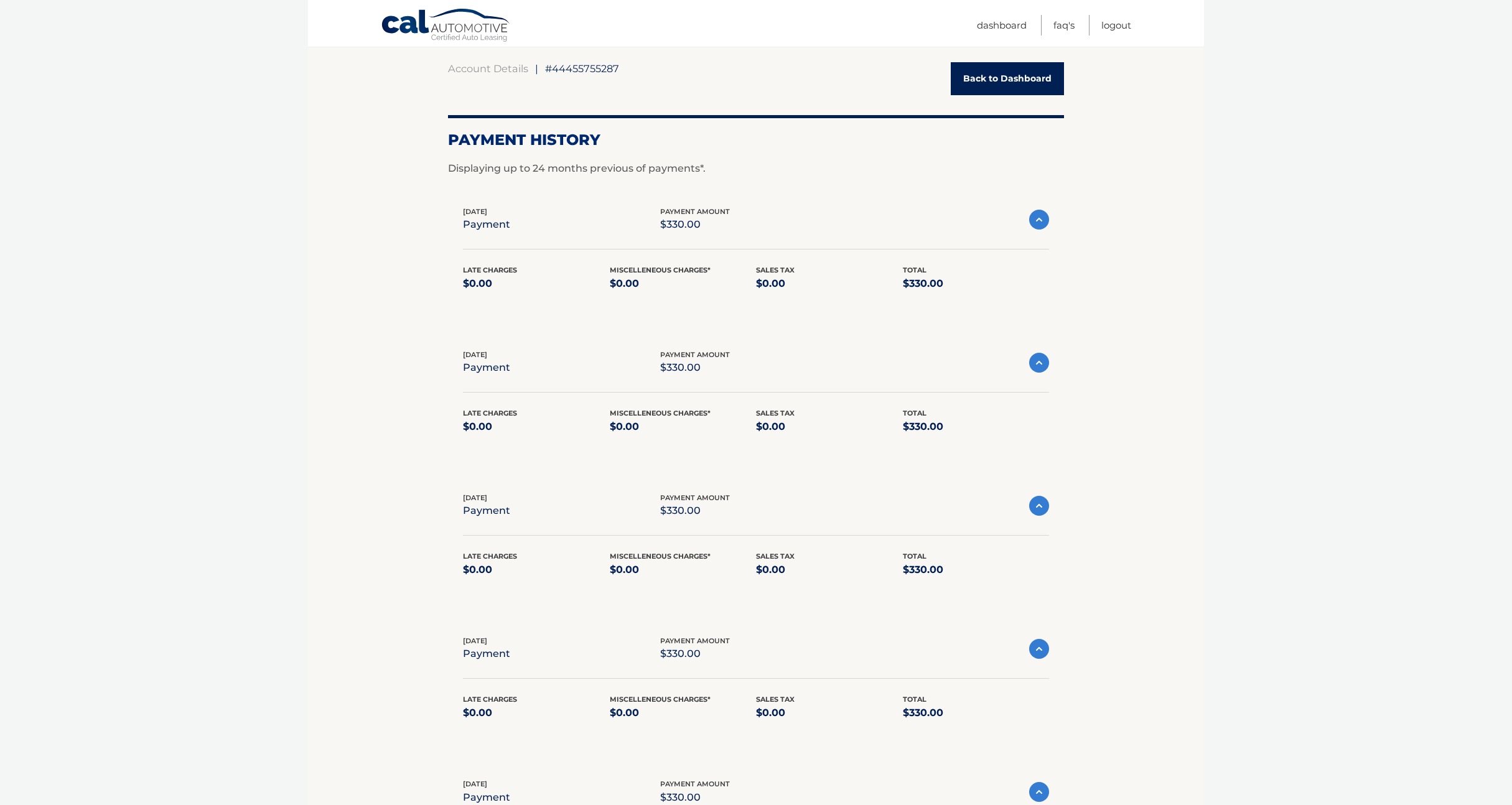
scroll to position [0, 0]
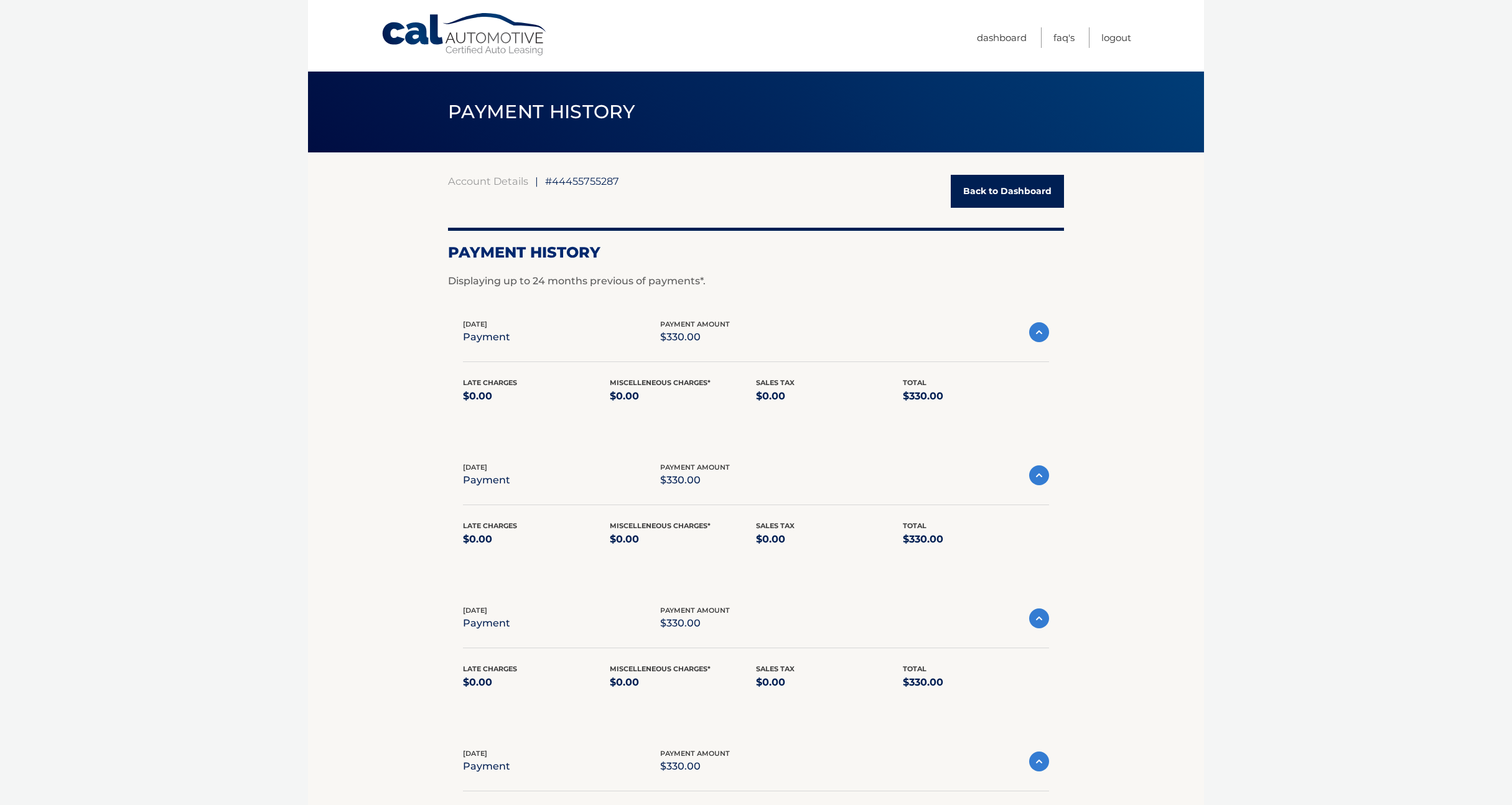
click at [1044, 472] on img at bounding box center [1039, 475] width 20 height 20
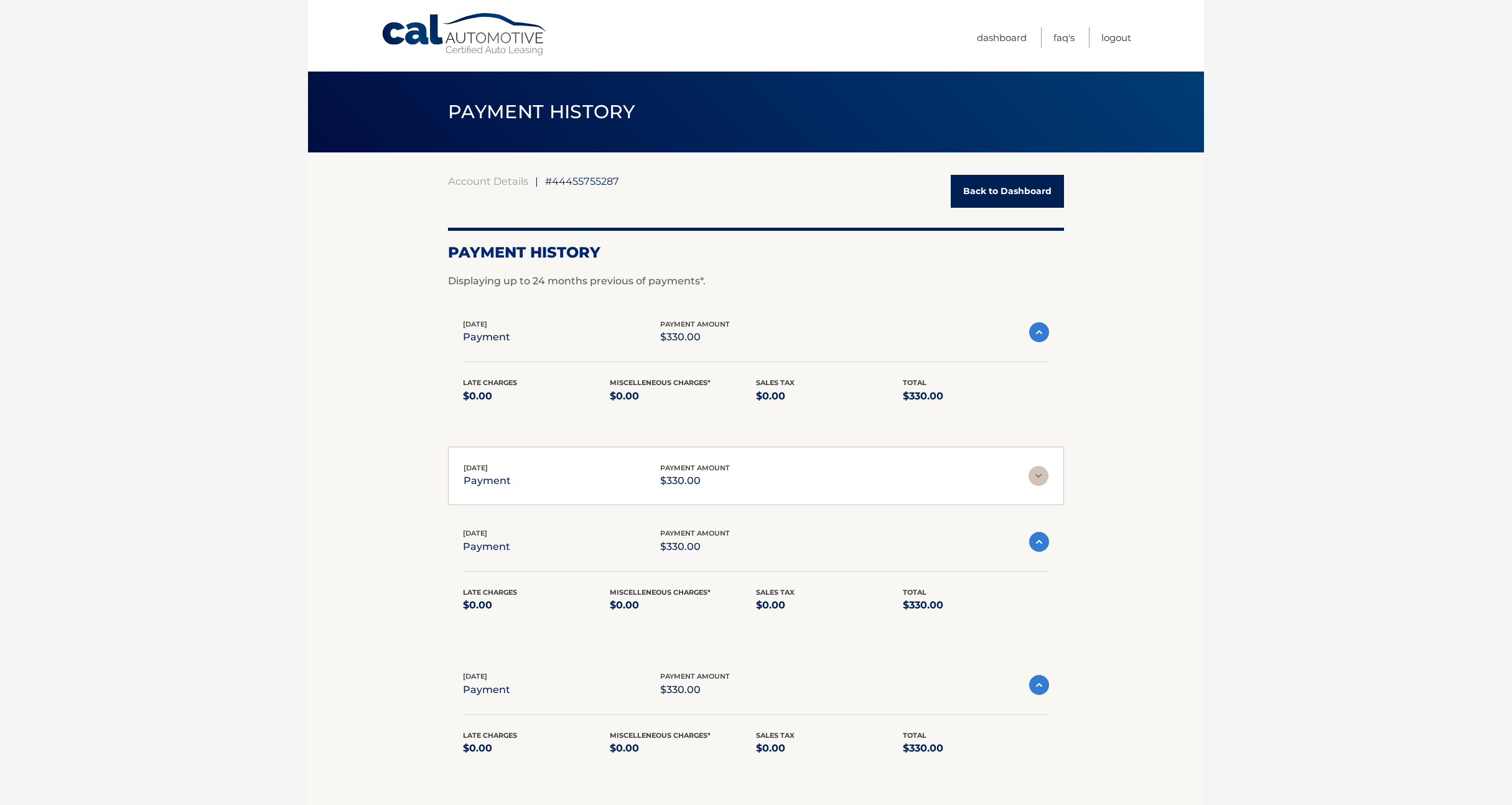
drag, startPoint x: 1044, startPoint y: 529, endPoint x: 1042, endPoint y: 539, distance: 10.2
click at [1043, 533] on div "[DATE] payment payment amount $330.00" at bounding box center [756, 541] width 586 height 28
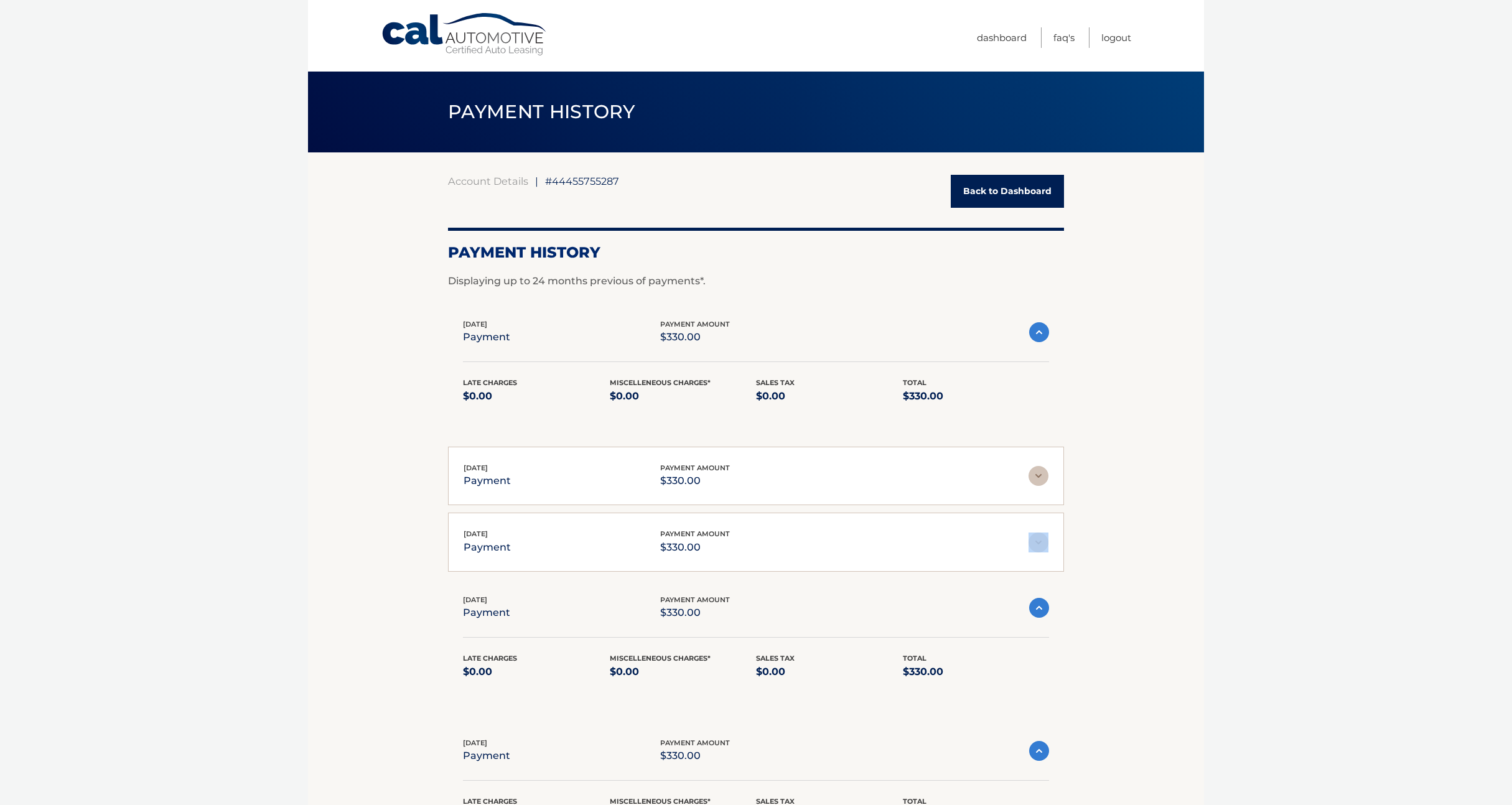
click at [1042, 605] on img at bounding box center [1039, 608] width 20 height 20
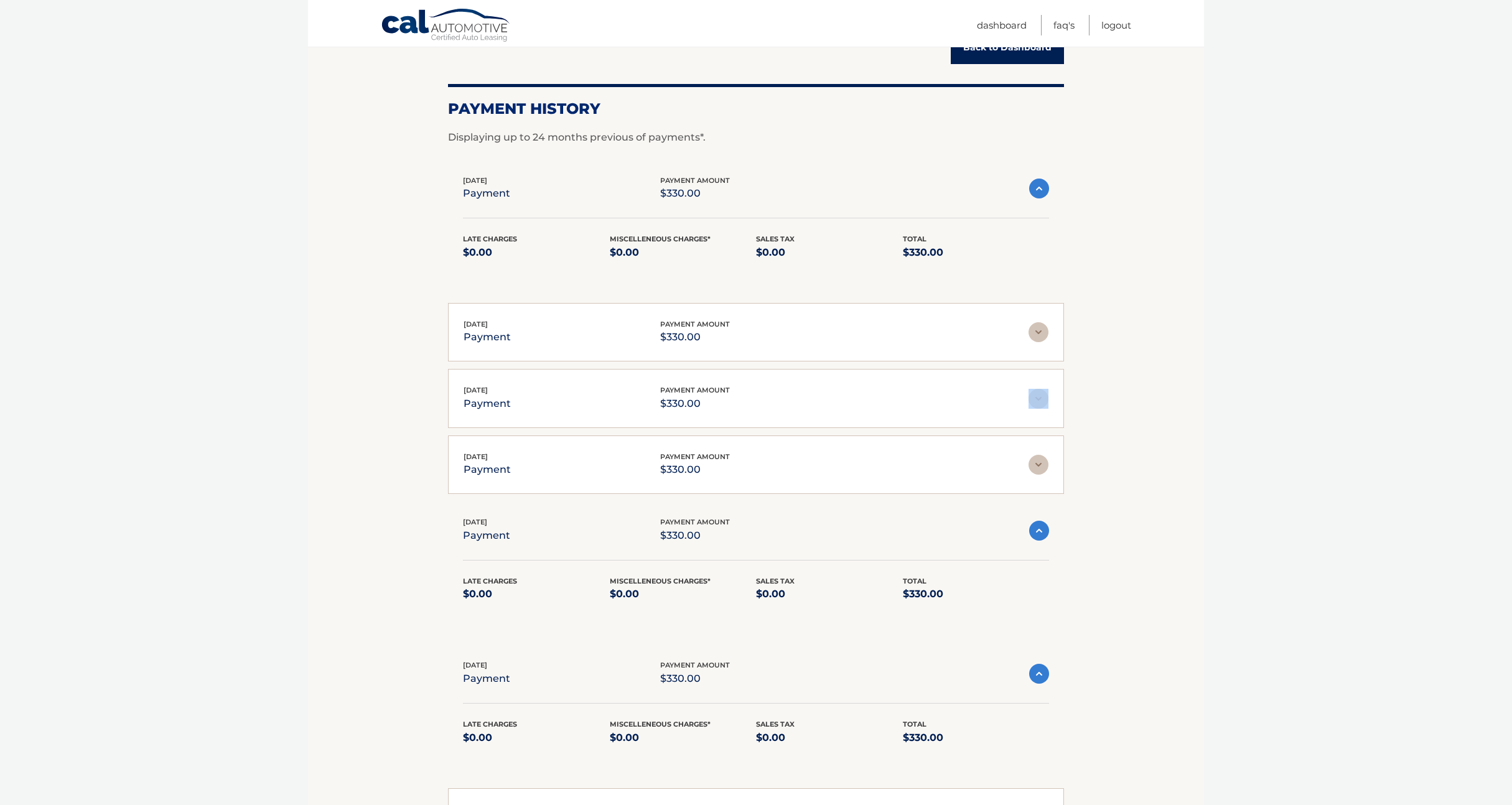
scroll to position [147, 0]
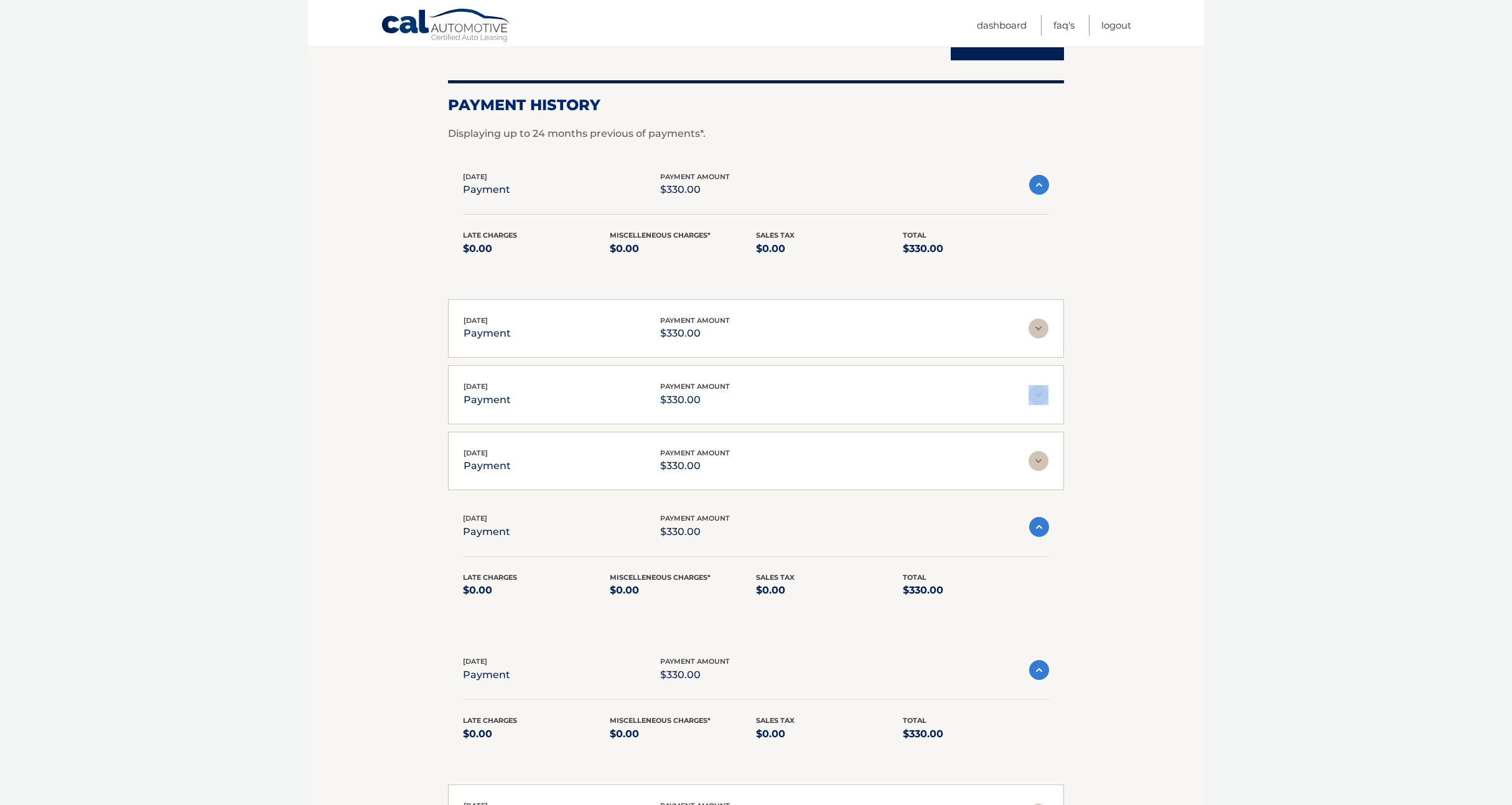
click at [1043, 670] on img at bounding box center [1039, 670] width 20 height 20
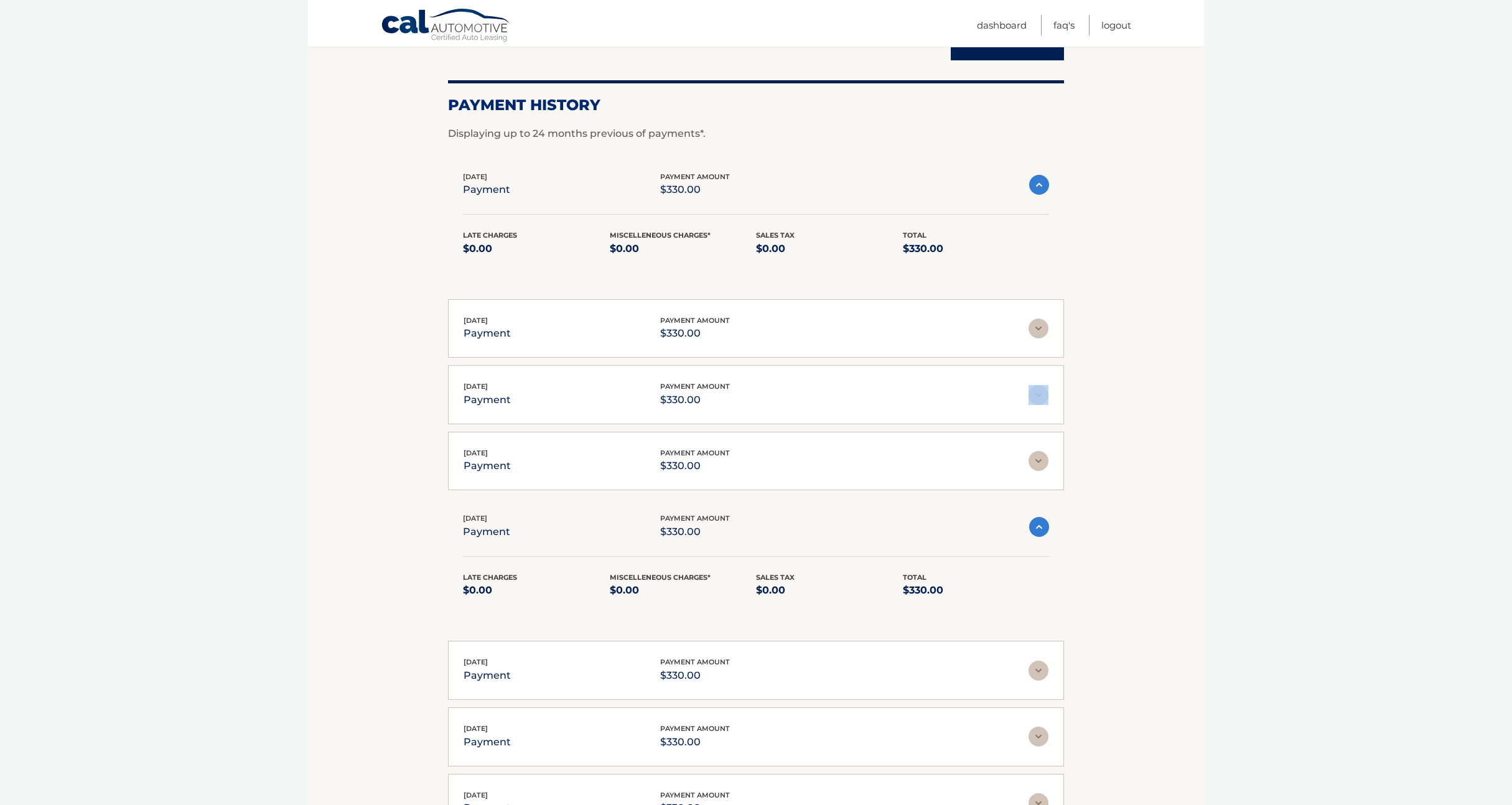
click at [1043, 530] on img at bounding box center [1039, 527] width 20 height 20
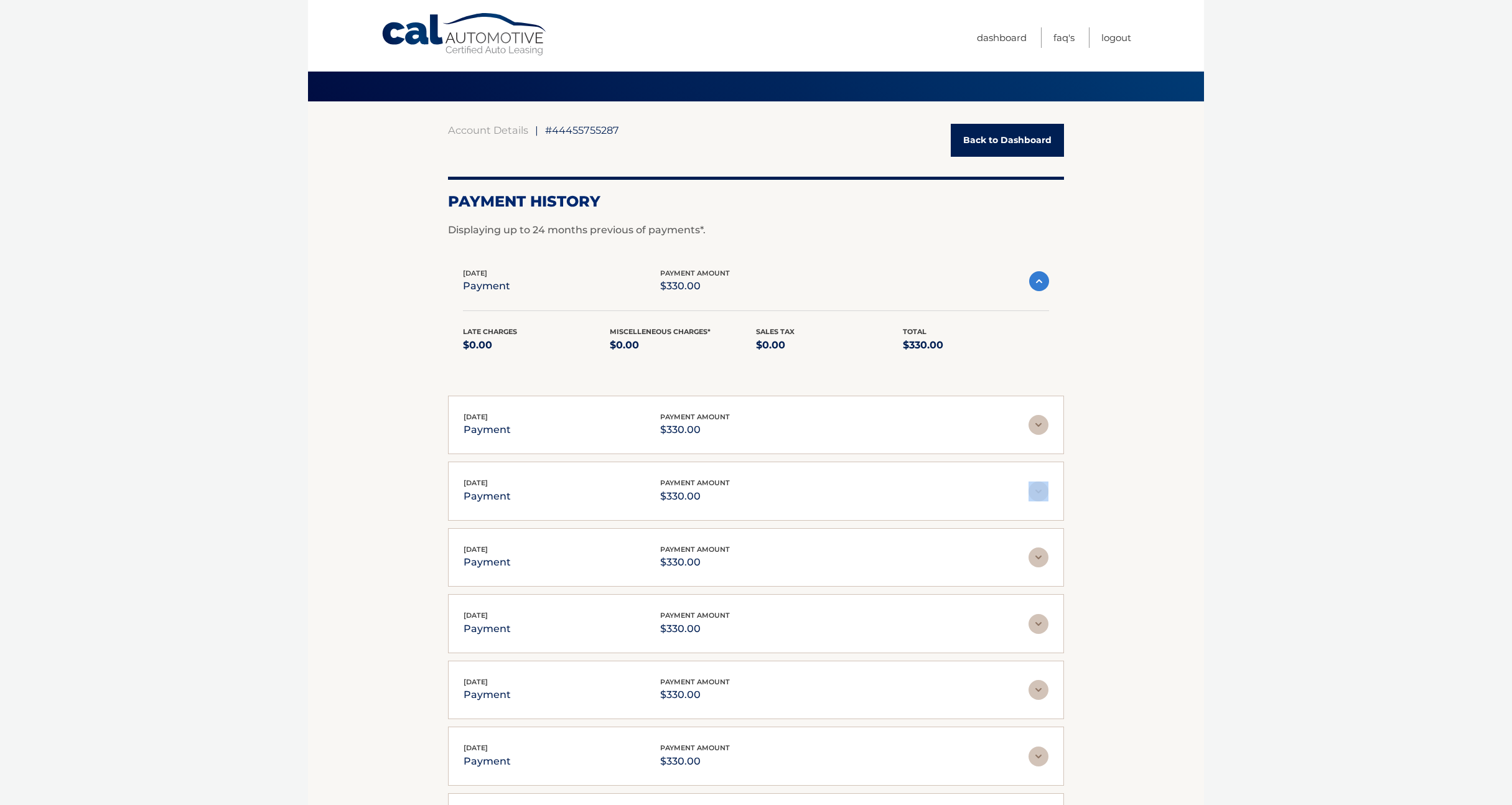
scroll to position [0, 0]
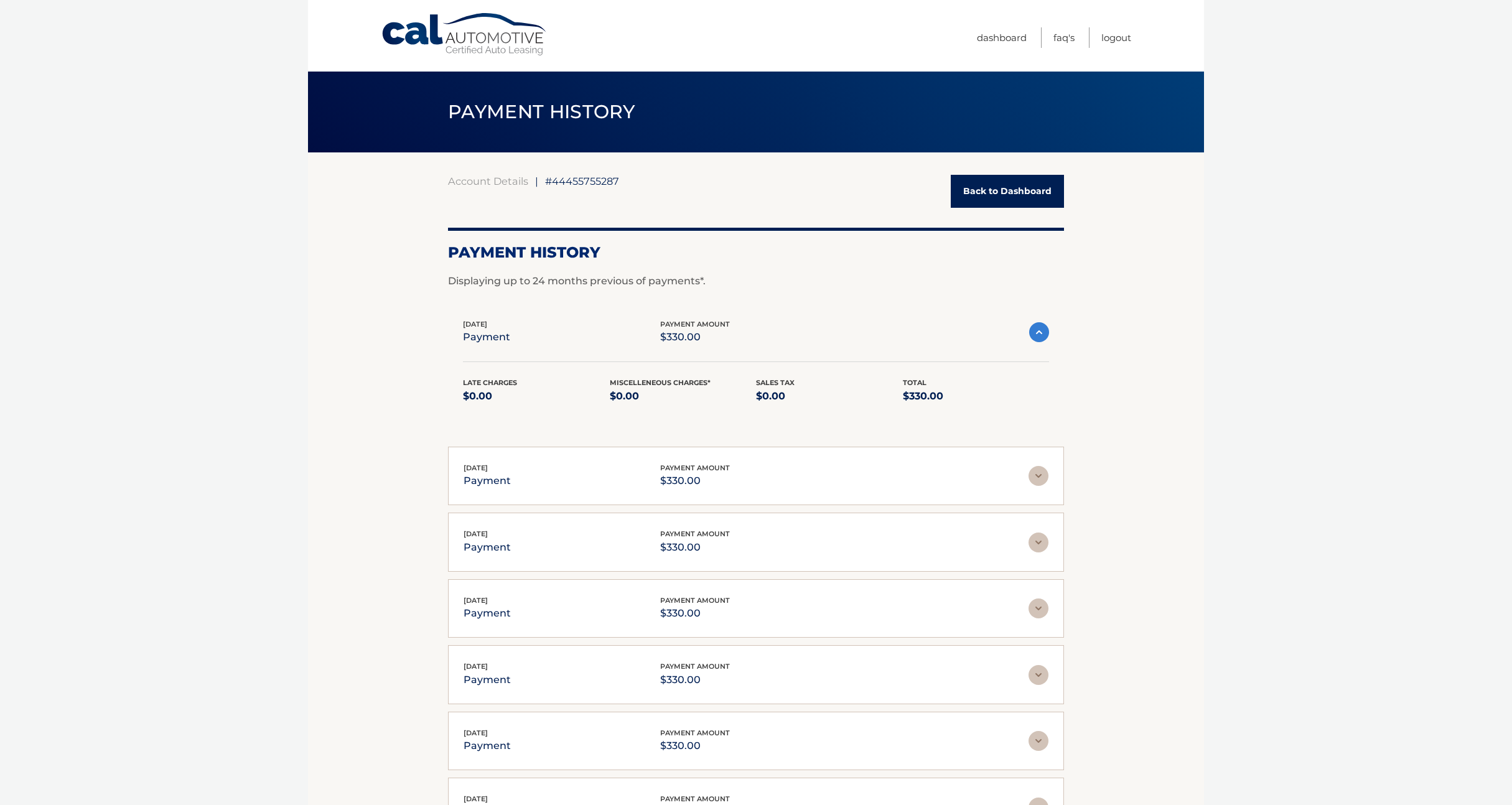
drag, startPoint x: 1094, startPoint y: 552, endPoint x: 1021, endPoint y: 537, distance: 74.5
click at [1090, 552] on section "Account Details | #44455755287 Back to Dashboard Payment History Displaying up …" at bounding box center [756, 725] width 896 height 1144
